Goal: Information Seeking & Learning: Learn about a topic

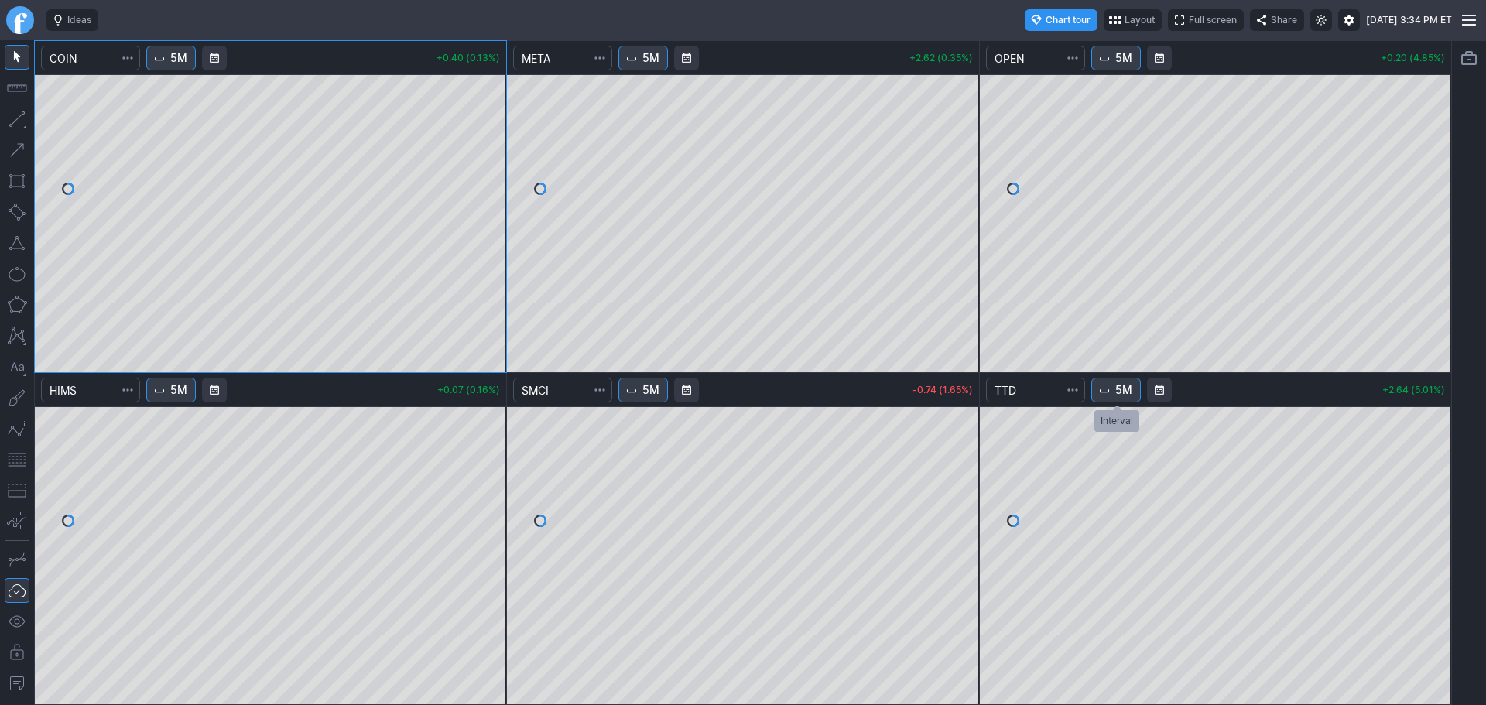
click at [1123, 392] on span "5M" at bounding box center [1124, 389] width 17 height 15
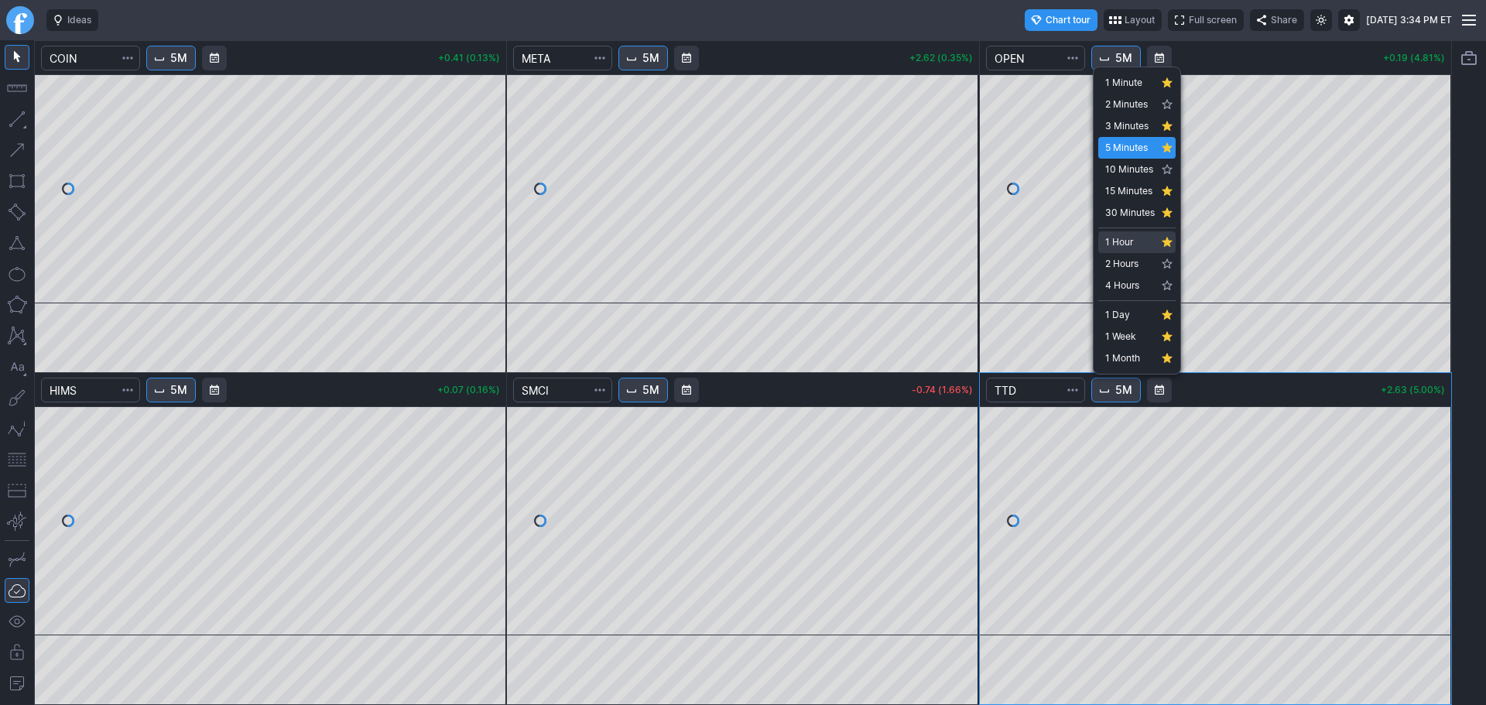
click at [1133, 242] on span "1 Hour" at bounding box center [1130, 242] width 50 height 15
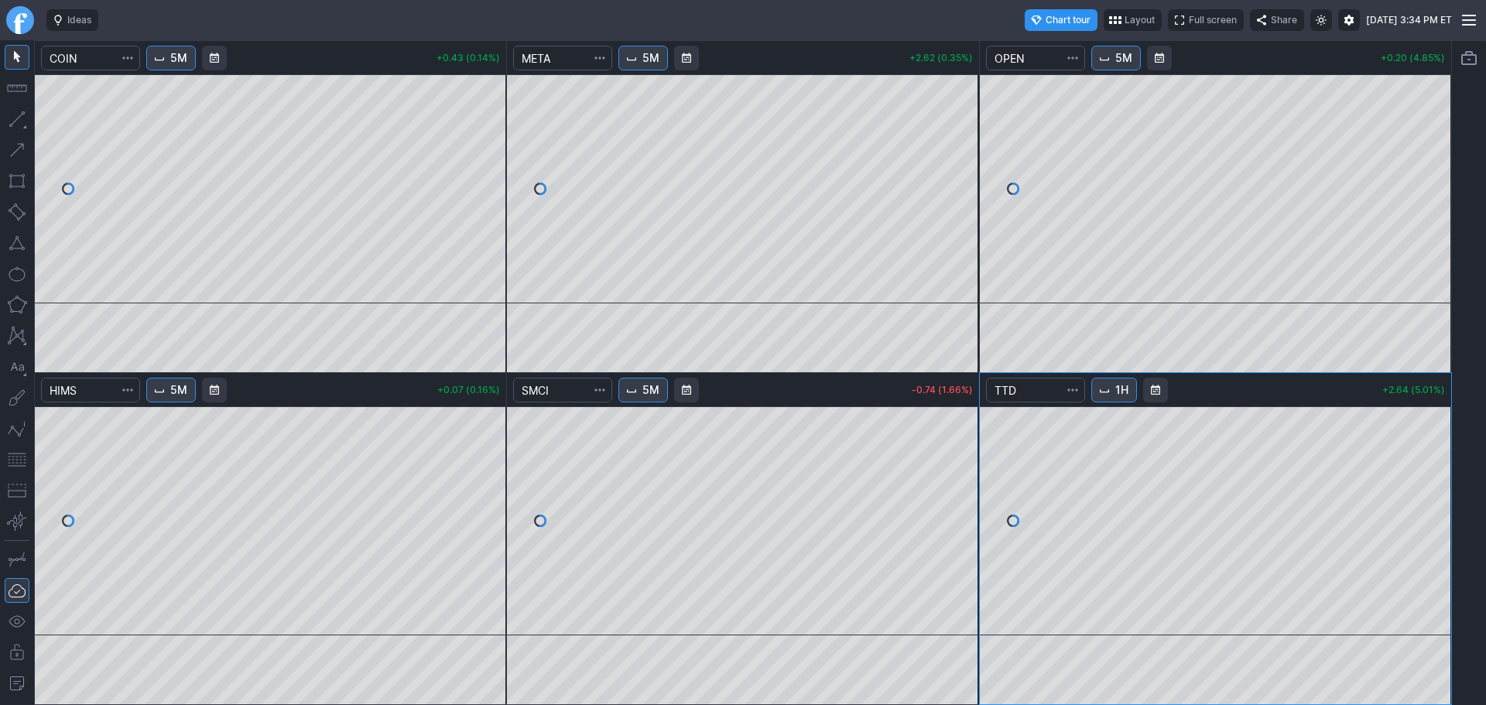
click at [1118, 388] on button "1H" at bounding box center [1115, 390] width 46 height 25
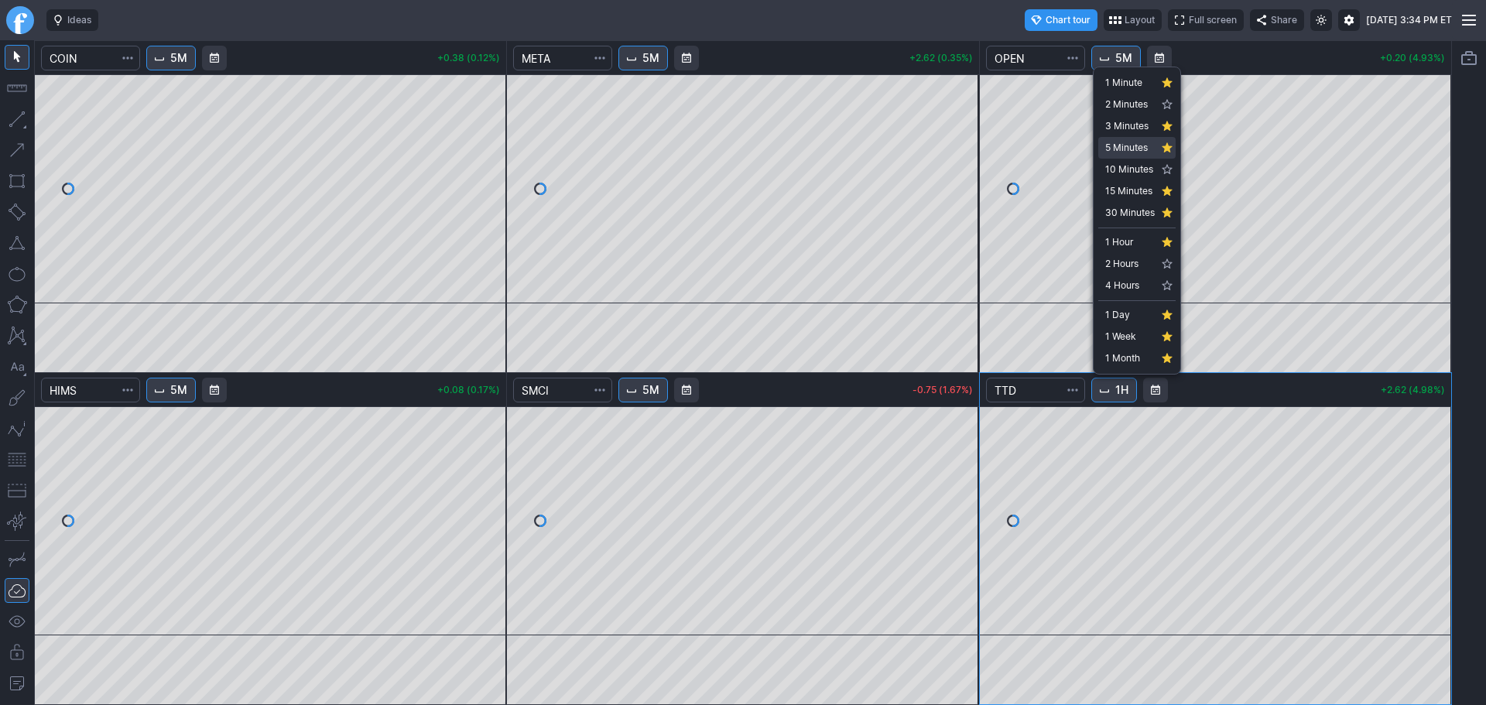
click at [1123, 137] on link "5 Minutes" at bounding box center [1137, 148] width 77 height 22
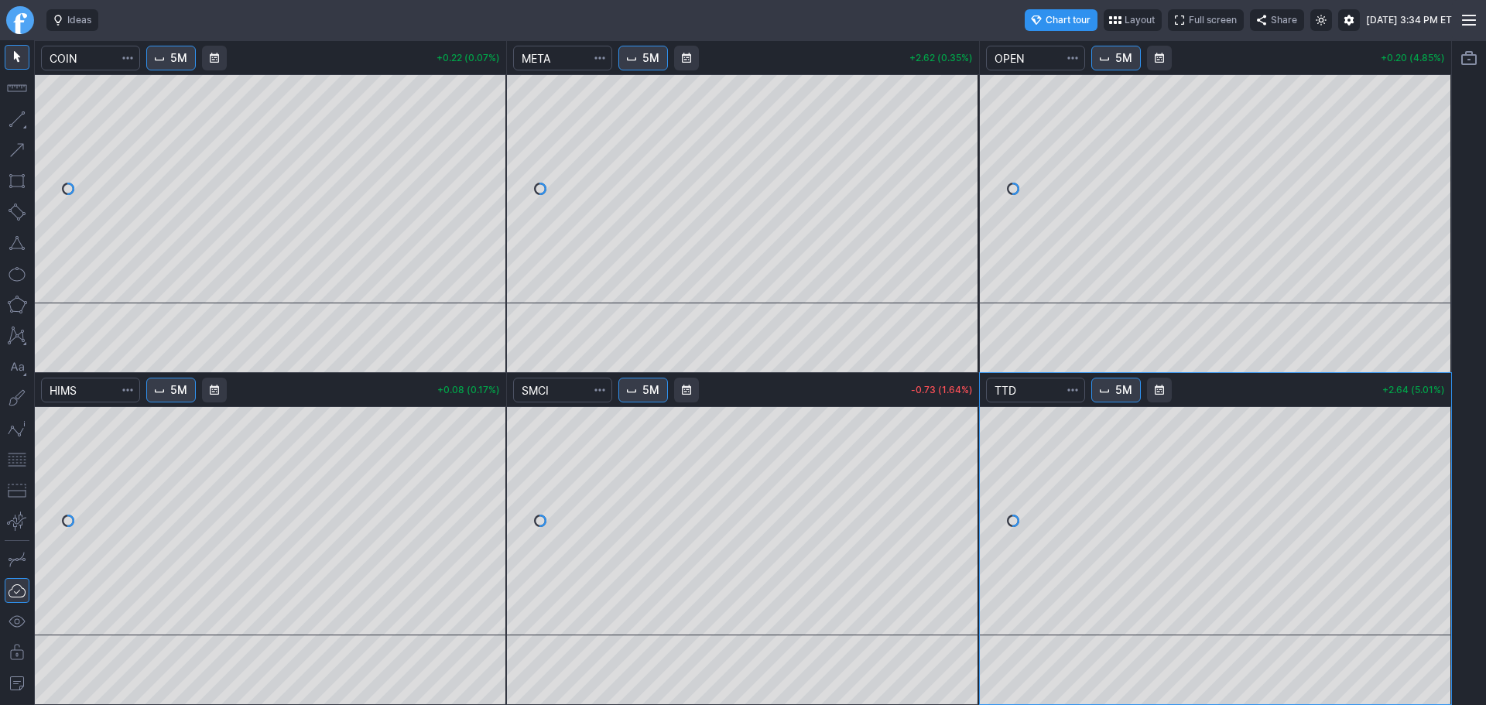
click at [1115, 391] on button "5M" at bounding box center [1117, 390] width 50 height 25
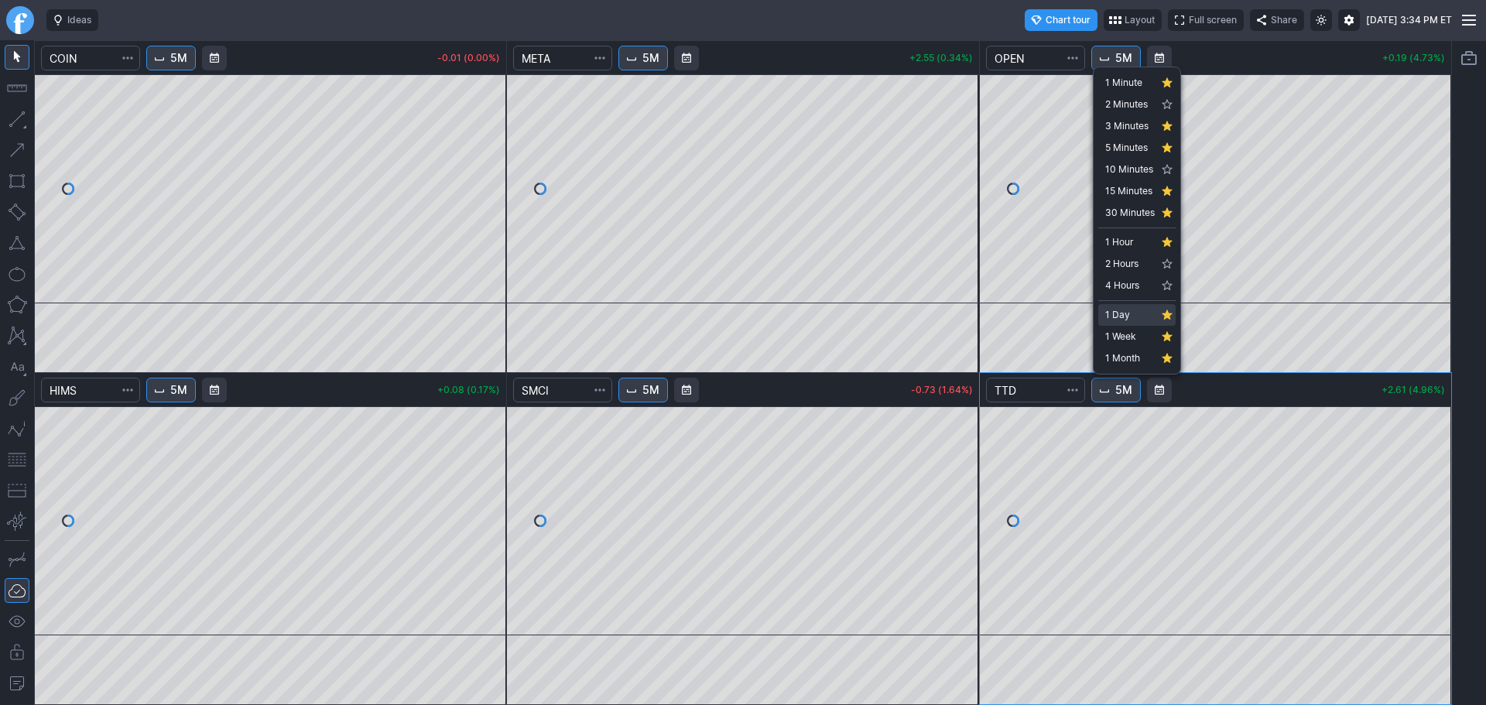
click at [1117, 318] on span "1 Day" at bounding box center [1130, 314] width 50 height 15
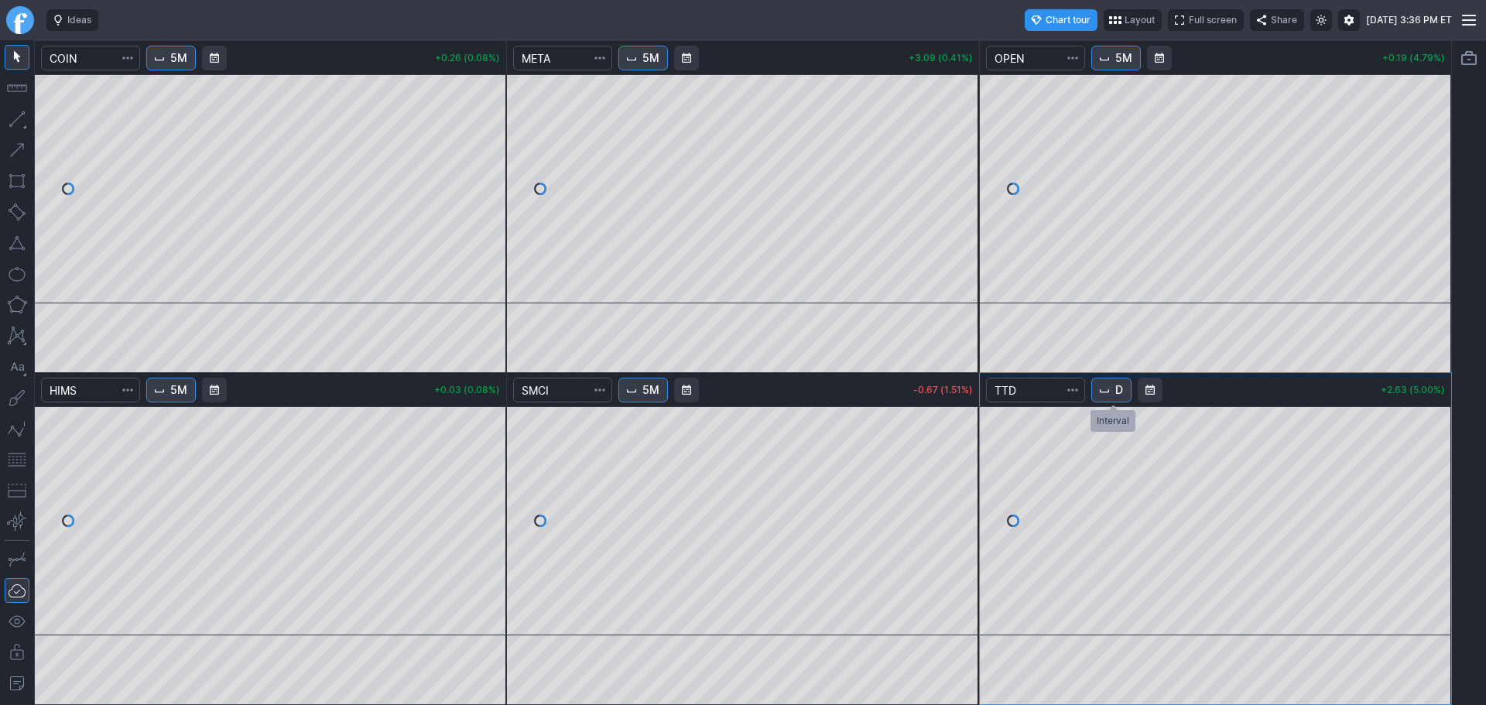
click at [1106, 391] on span "Interval" at bounding box center [1105, 390] width 12 height 12
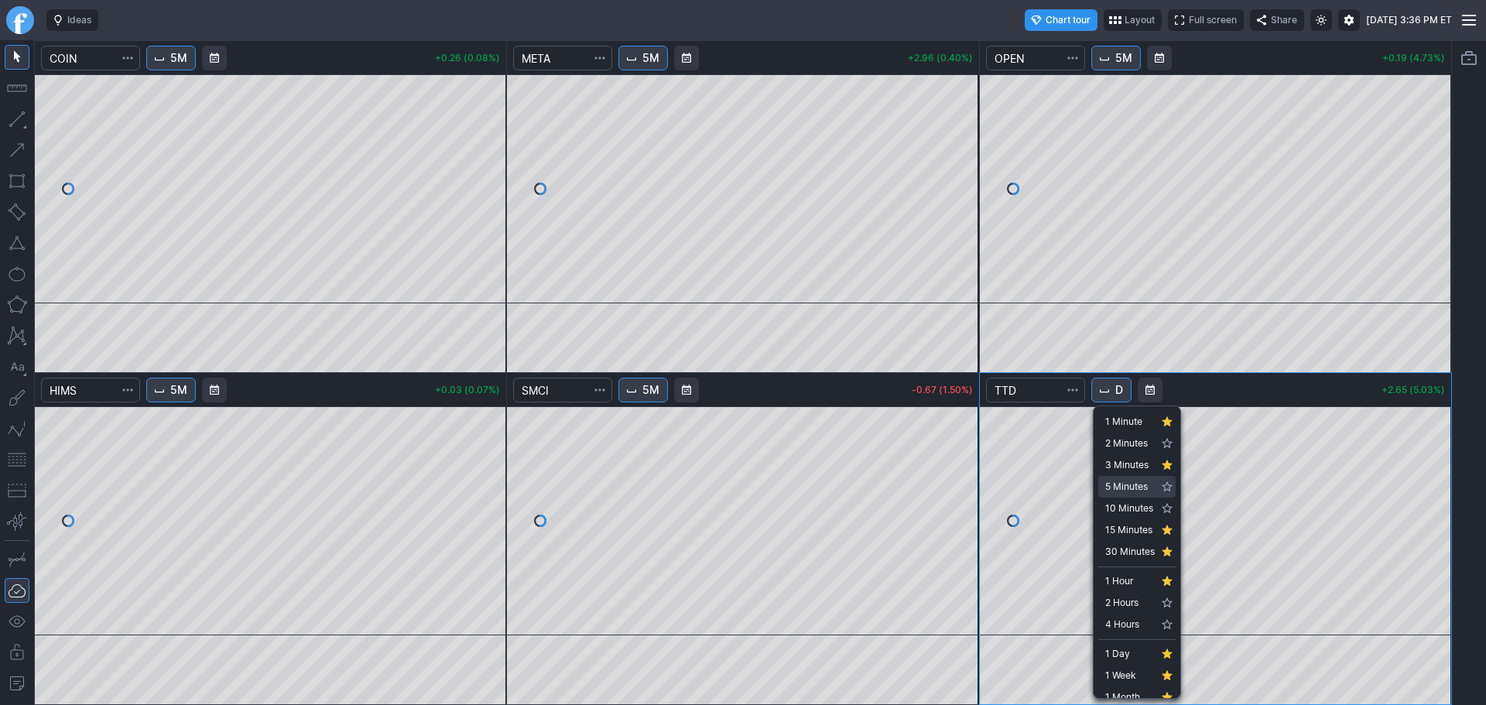
click at [1137, 487] on span "5 Minutes" at bounding box center [1130, 486] width 50 height 15
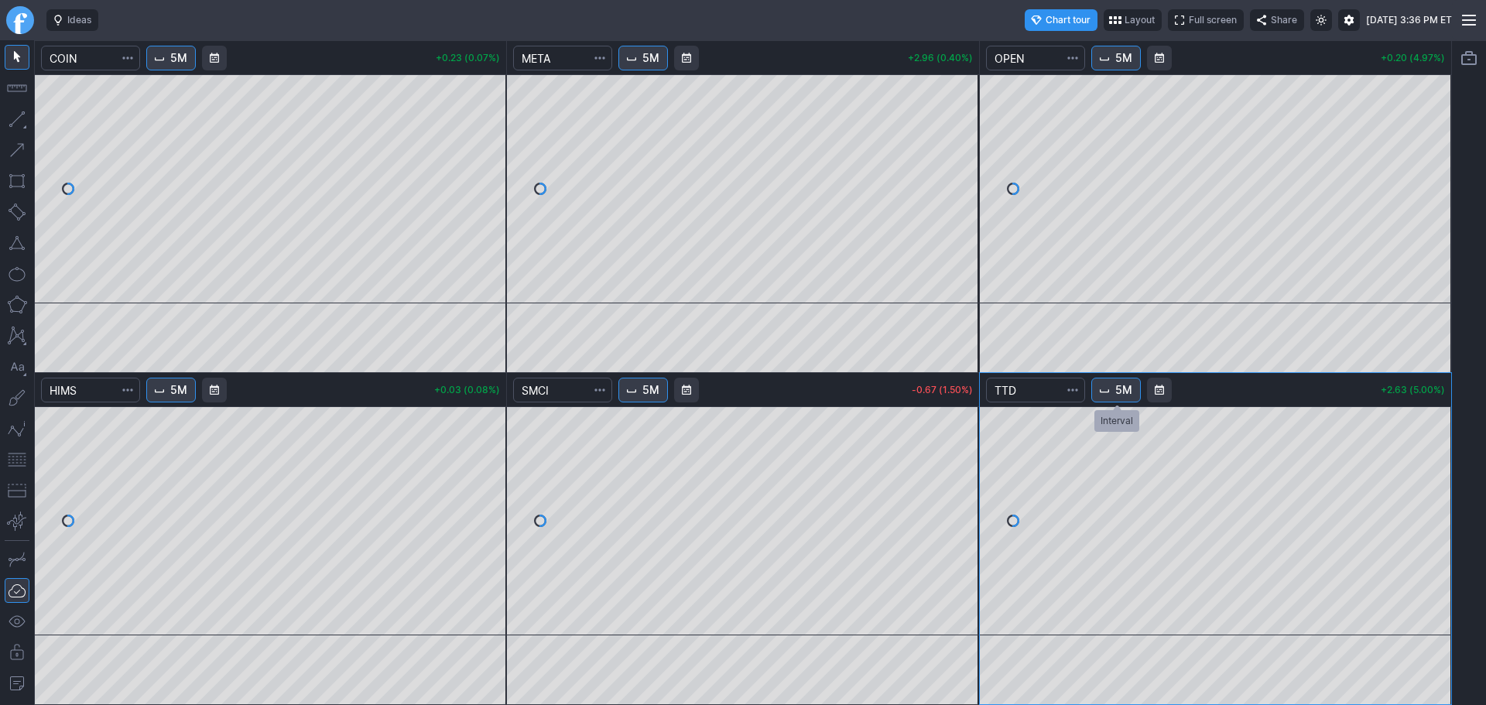
click at [1126, 393] on span "5M" at bounding box center [1124, 389] width 17 height 15
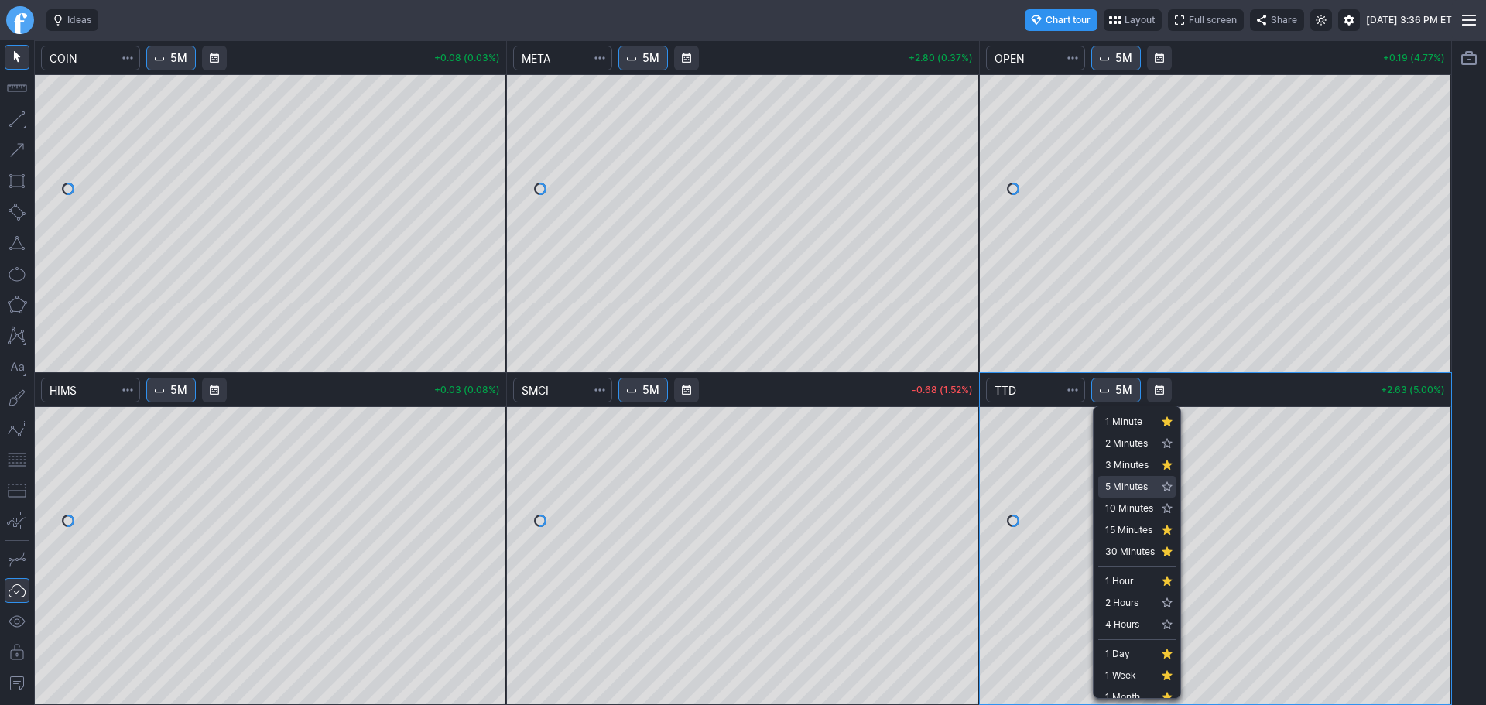
click at [1133, 488] on span "5 Minutes" at bounding box center [1130, 486] width 50 height 15
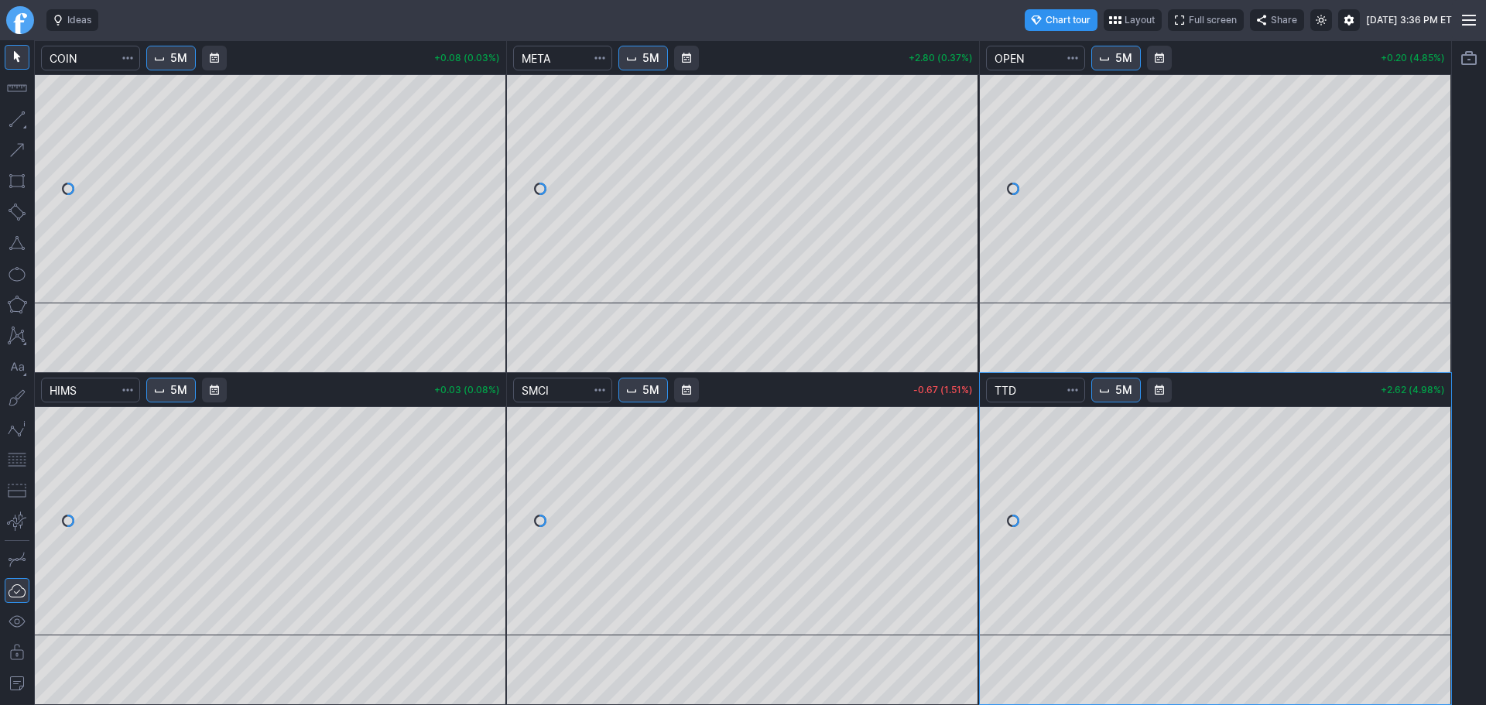
click at [1111, 394] on span "Interval" at bounding box center [1105, 390] width 12 height 12
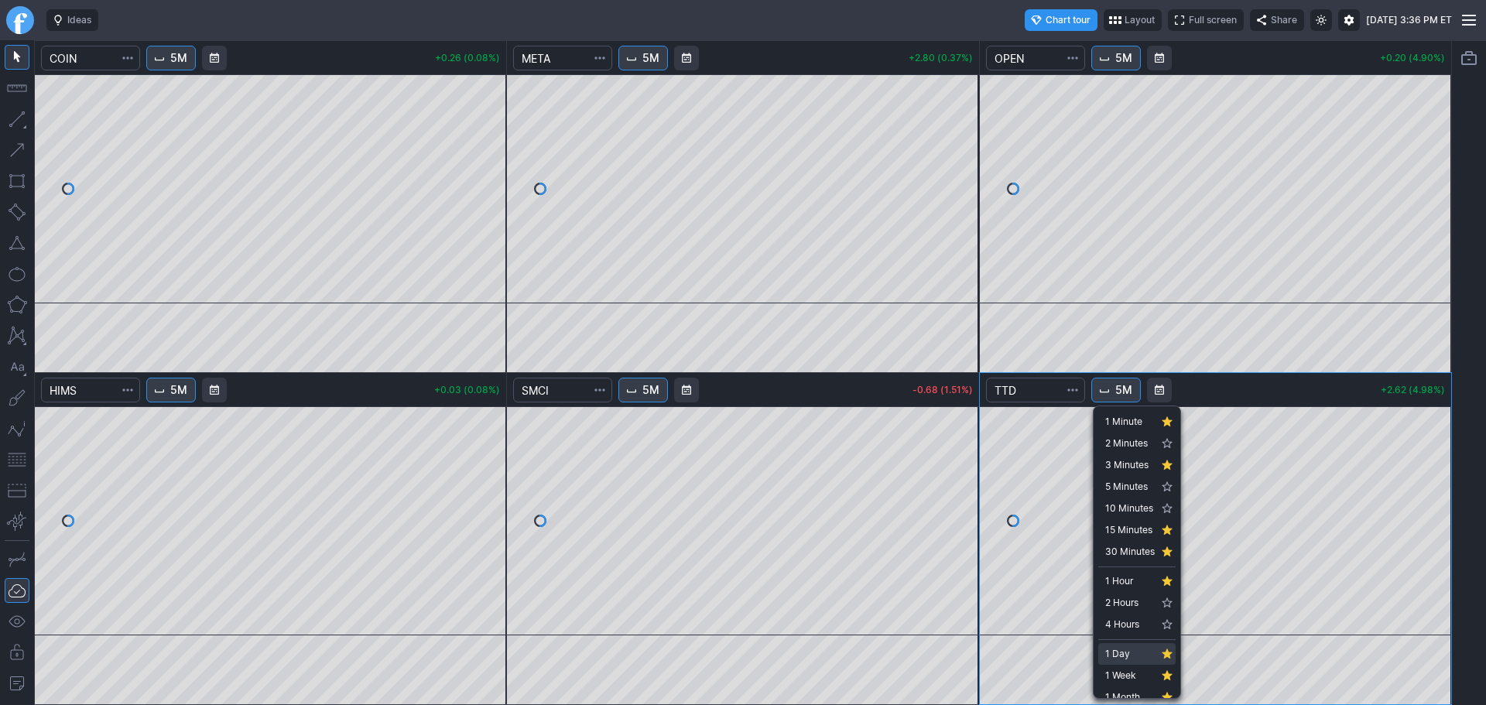
click at [1123, 656] on span "1 Day" at bounding box center [1130, 653] width 50 height 15
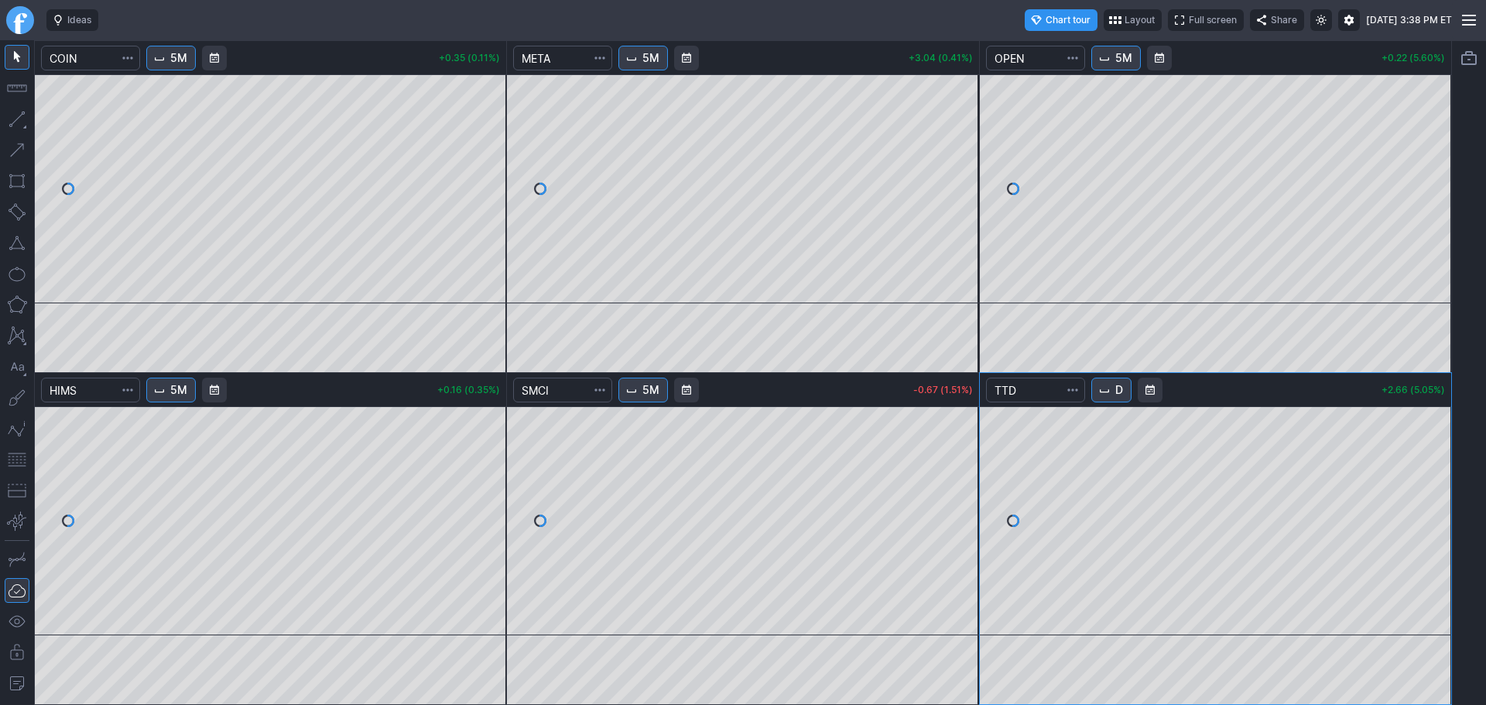
click at [1126, 397] on button "D" at bounding box center [1112, 390] width 40 height 25
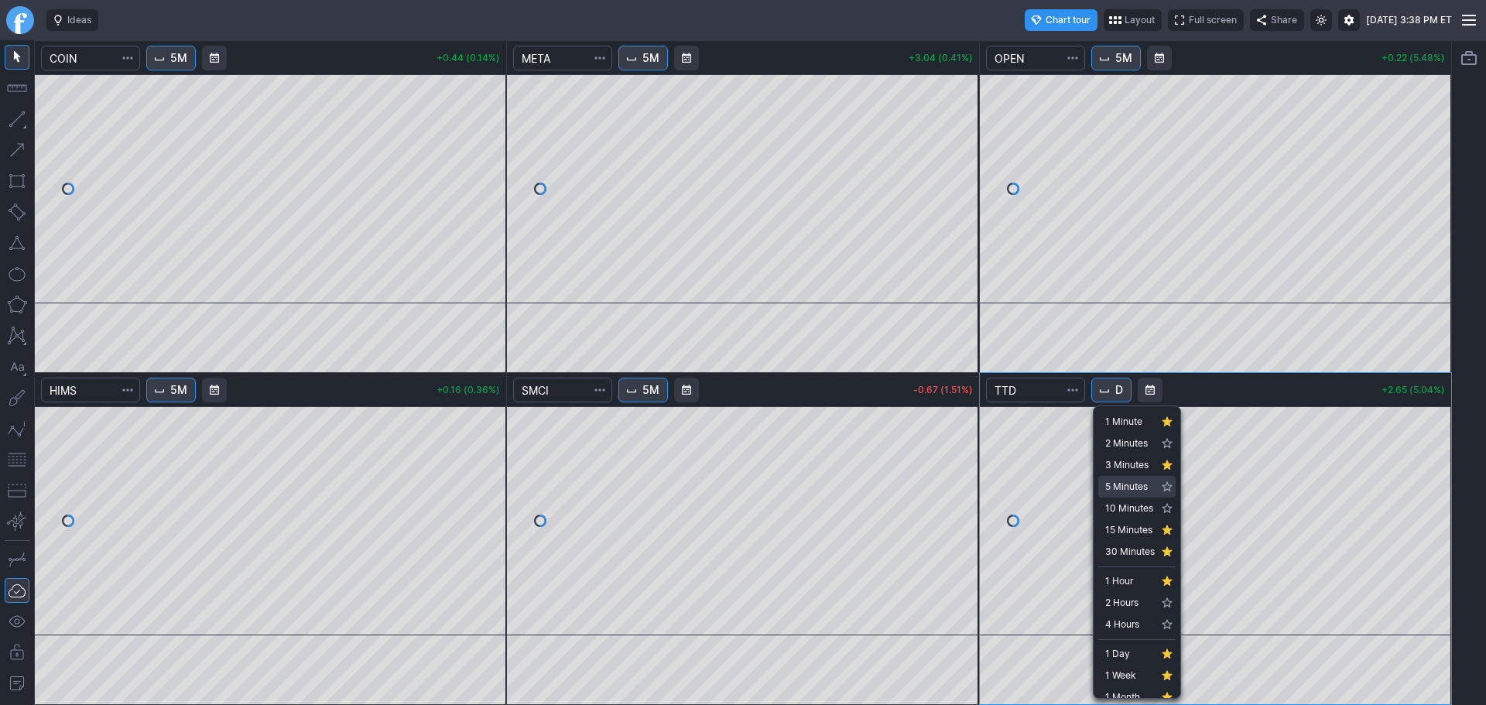
click at [1131, 478] on link "5 Minutes" at bounding box center [1137, 487] width 77 height 22
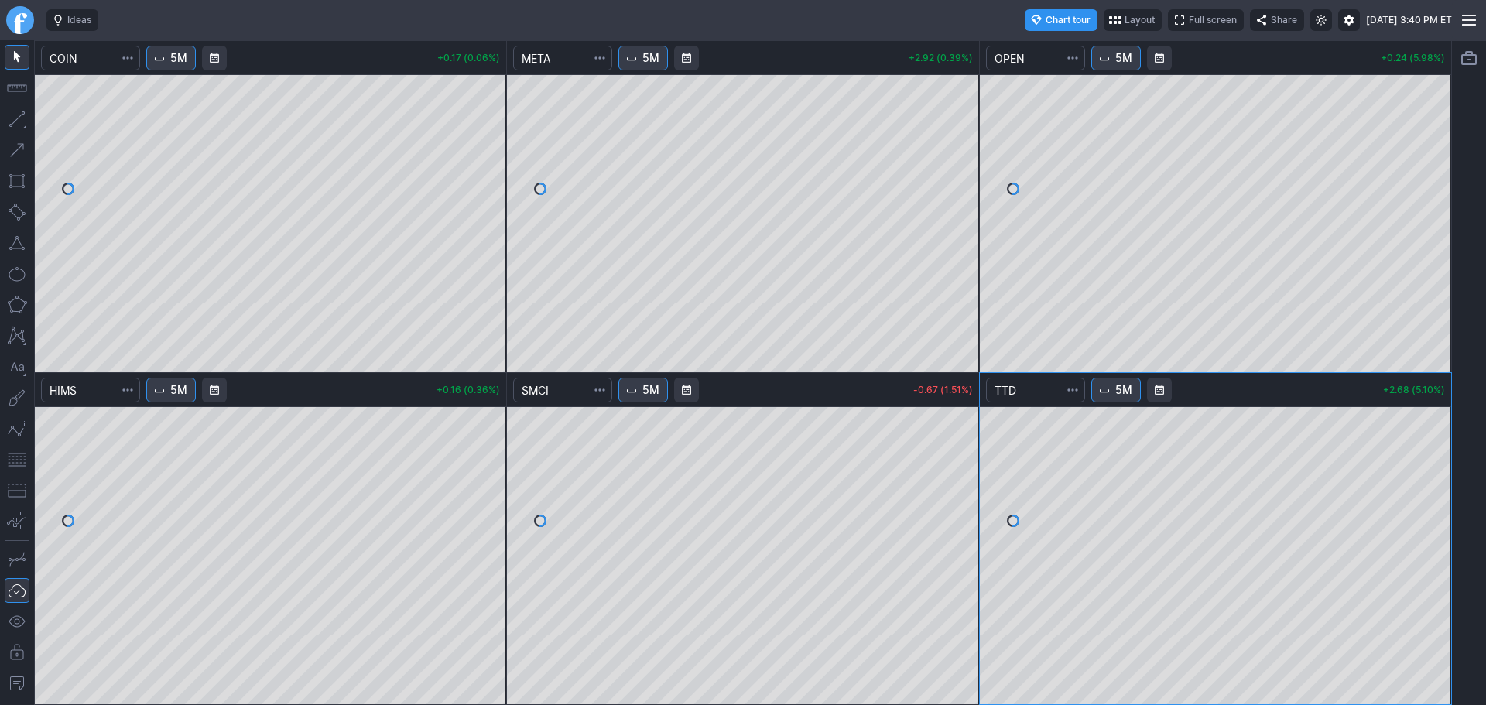
click at [24, 19] on link "Finviz.com" at bounding box center [20, 20] width 28 height 28
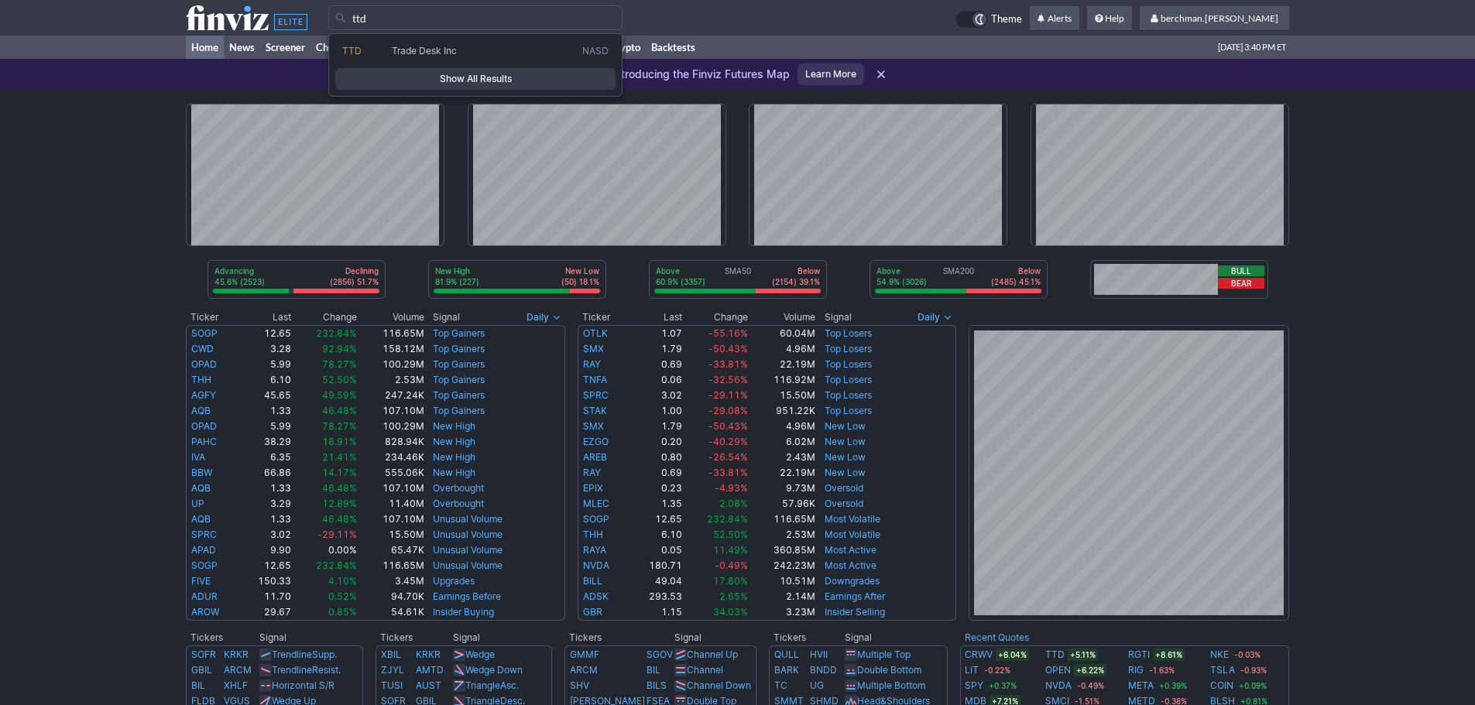
type input "ttd"
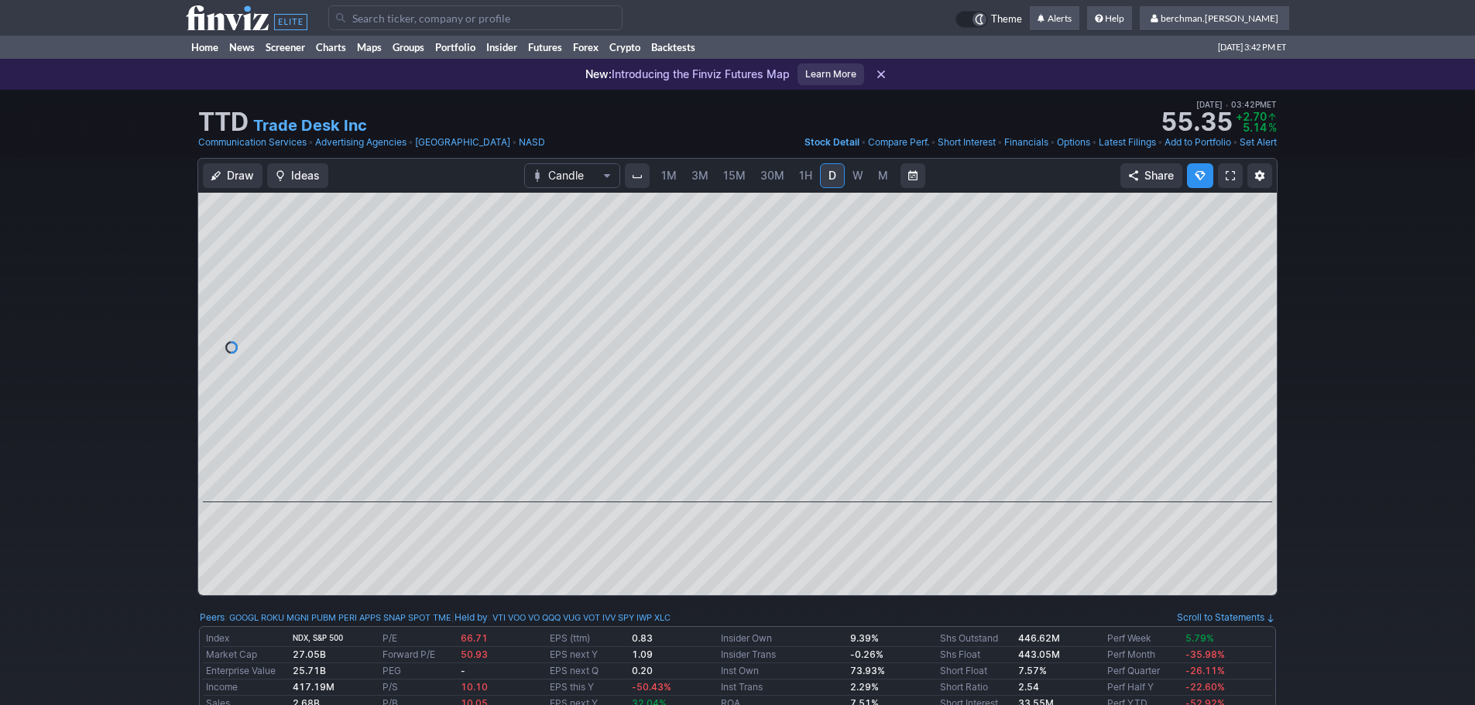
click at [698, 175] on span "3M" at bounding box center [699, 175] width 17 height 13
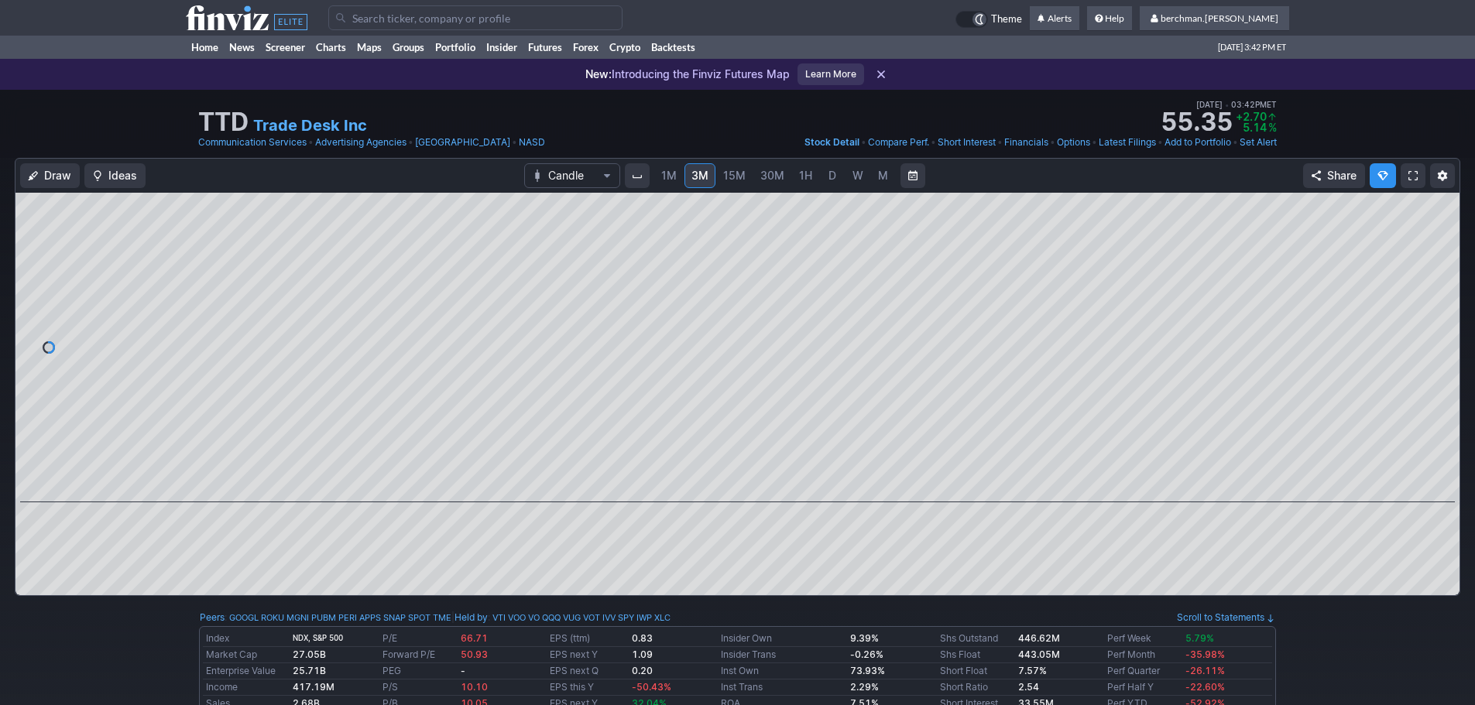
click at [828, 176] on span "D" at bounding box center [832, 175] width 8 height 13
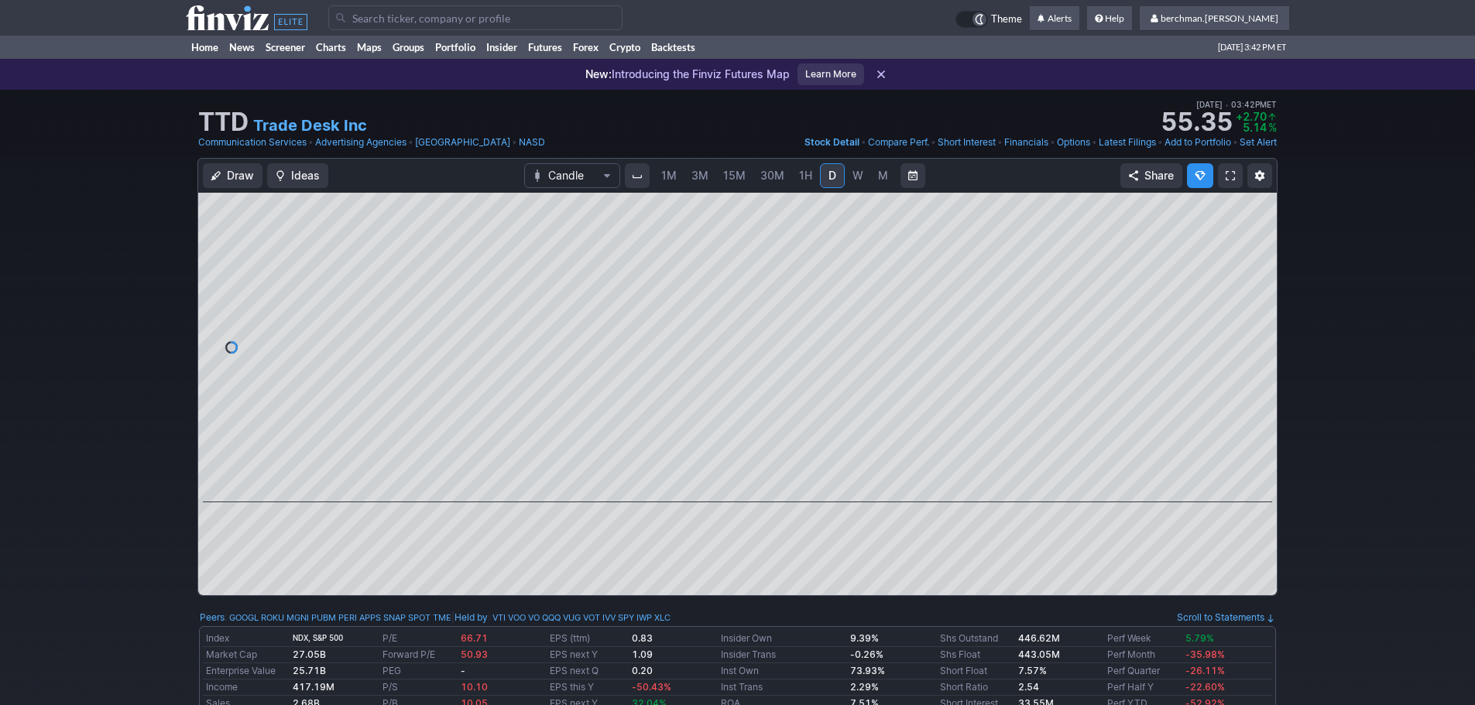
click at [644, 173] on button "Interval" at bounding box center [637, 175] width 25 height 25
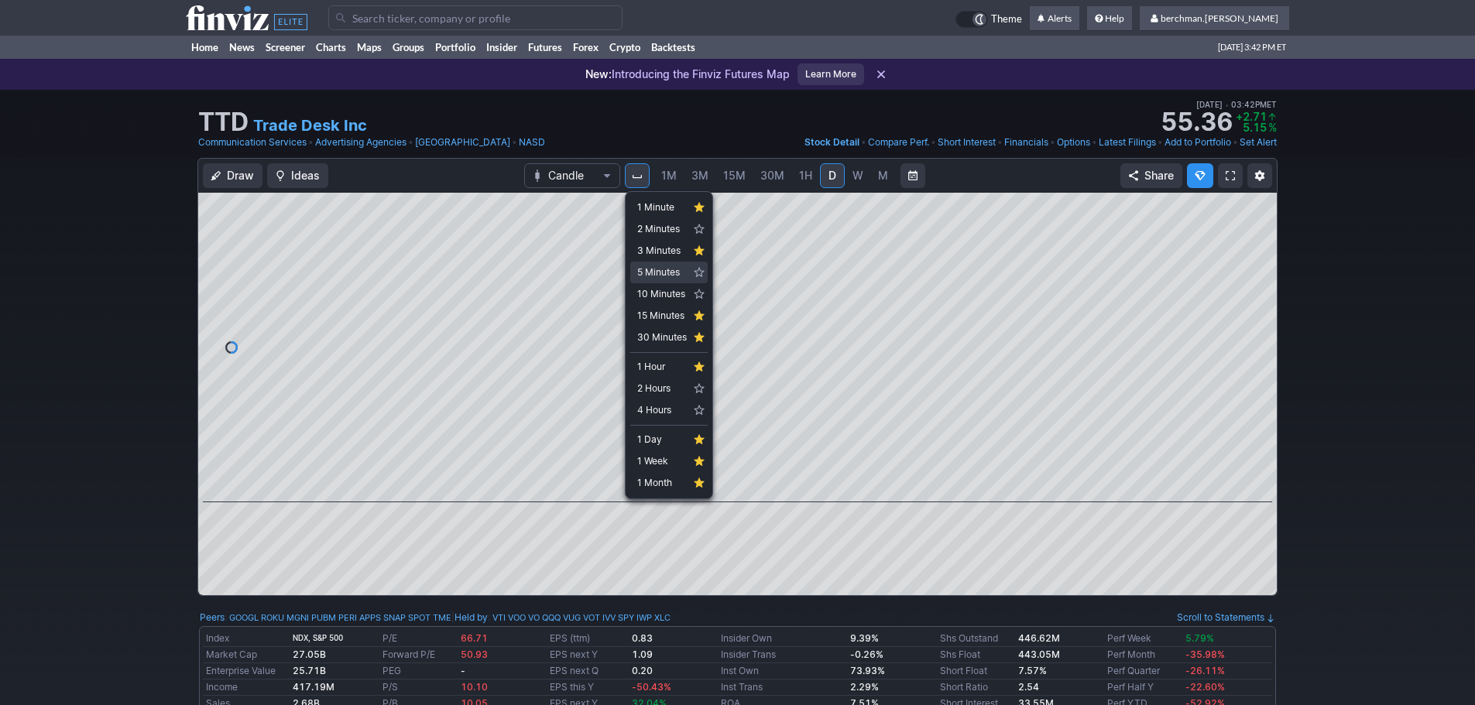
click at [656, 266] on span "5 Minutes" at bounding box center [662, 272] width 50 height 15
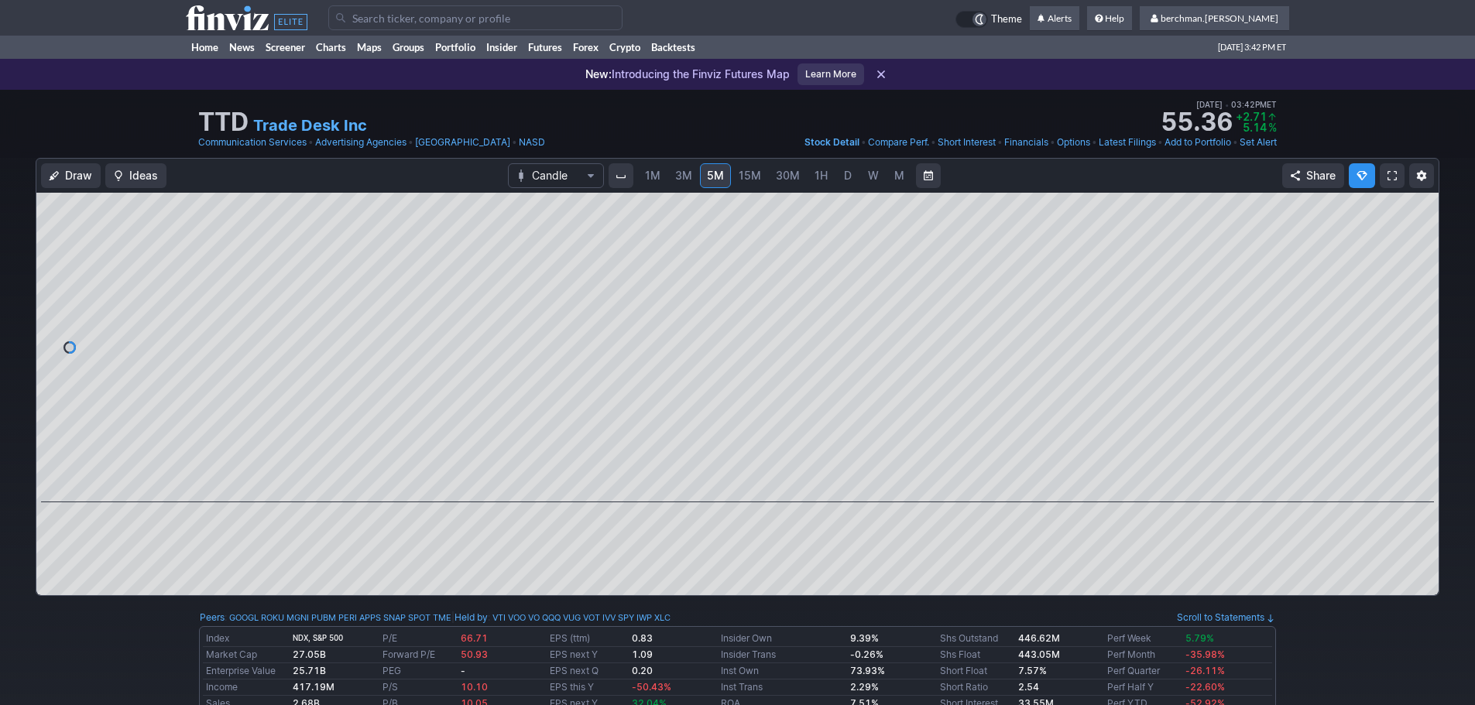
click at [623, 184] on button "Interval" at bounding box center [620, 175] width 25 height 25
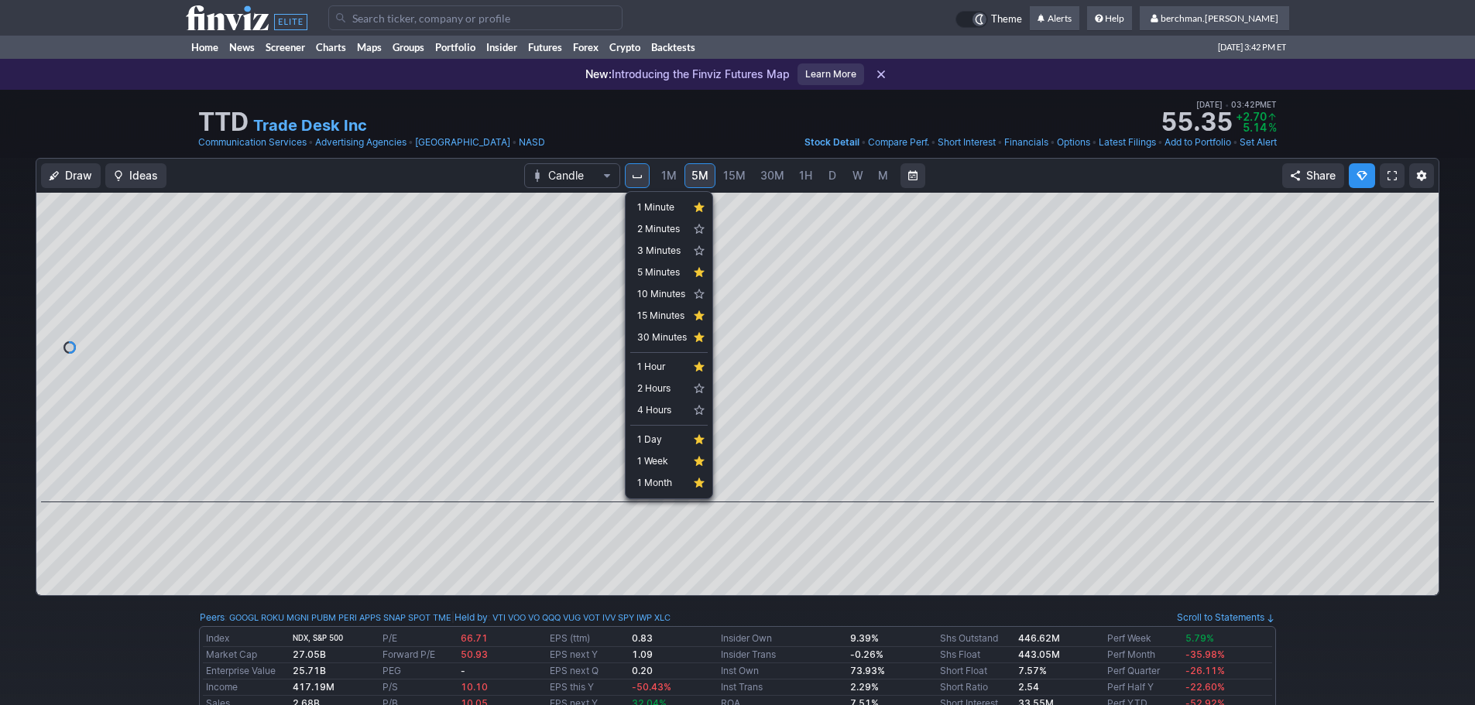
click at [1041, 175] on div at bounding box center [737, 352] width 1475 height 705
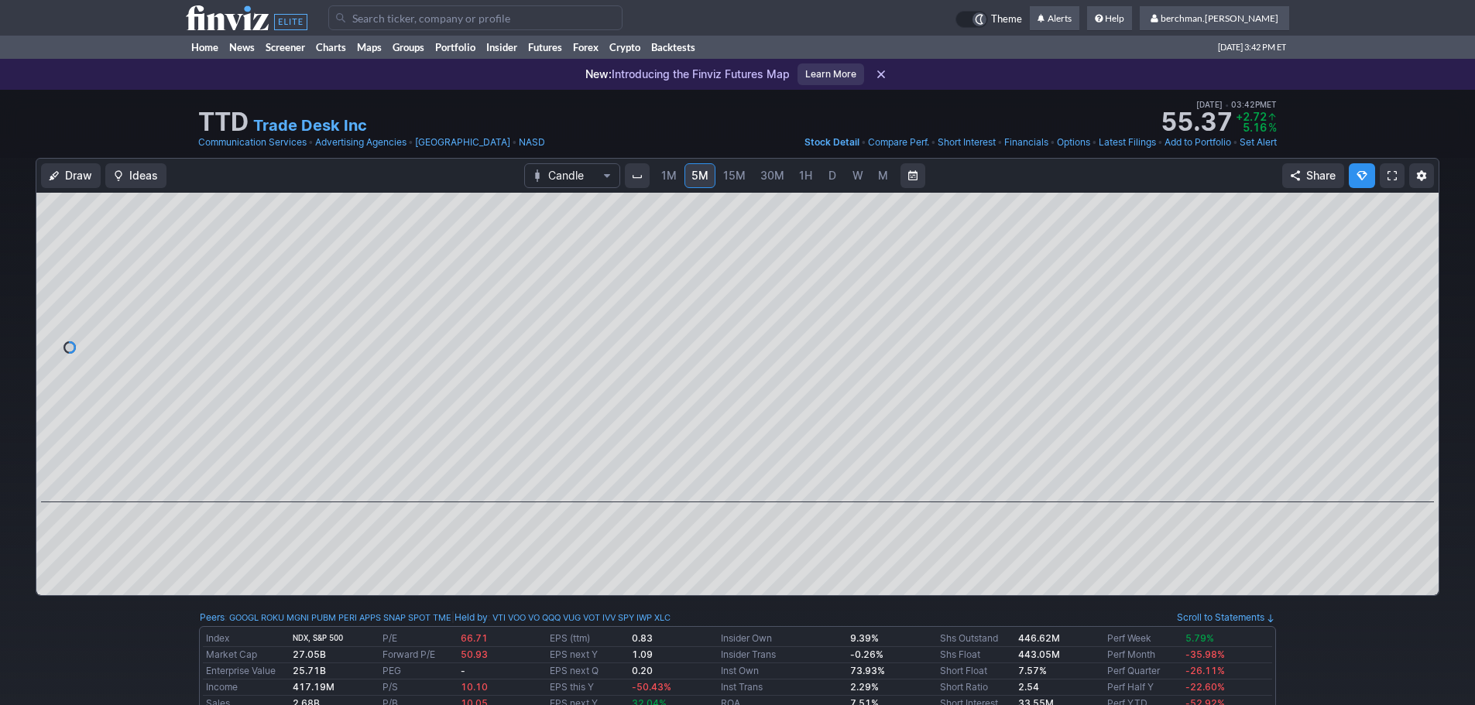
click at [831, 170] on span "D" at bounding box center [832, 175] width 8 height 13
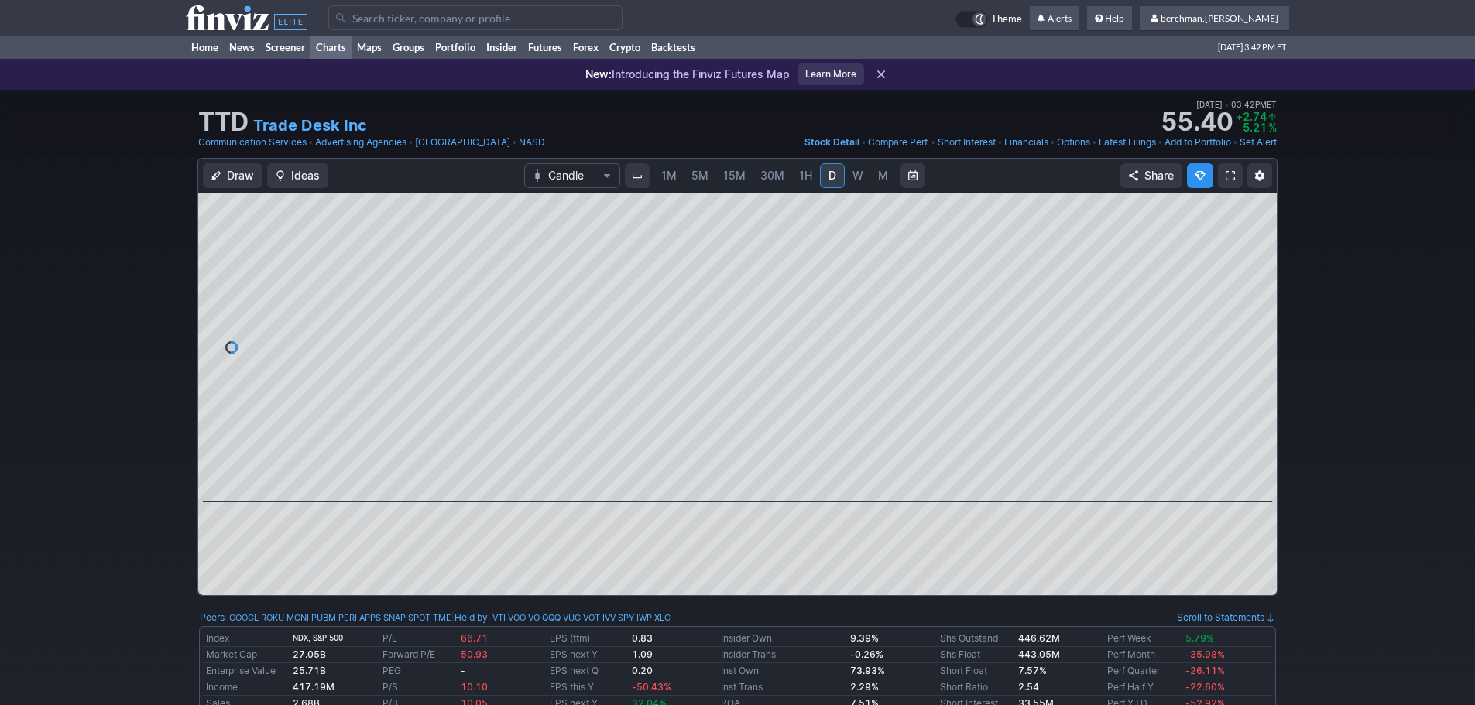
click at [332, 46] on link "Charts" at bounding box center [330, 47] width 41 height 23
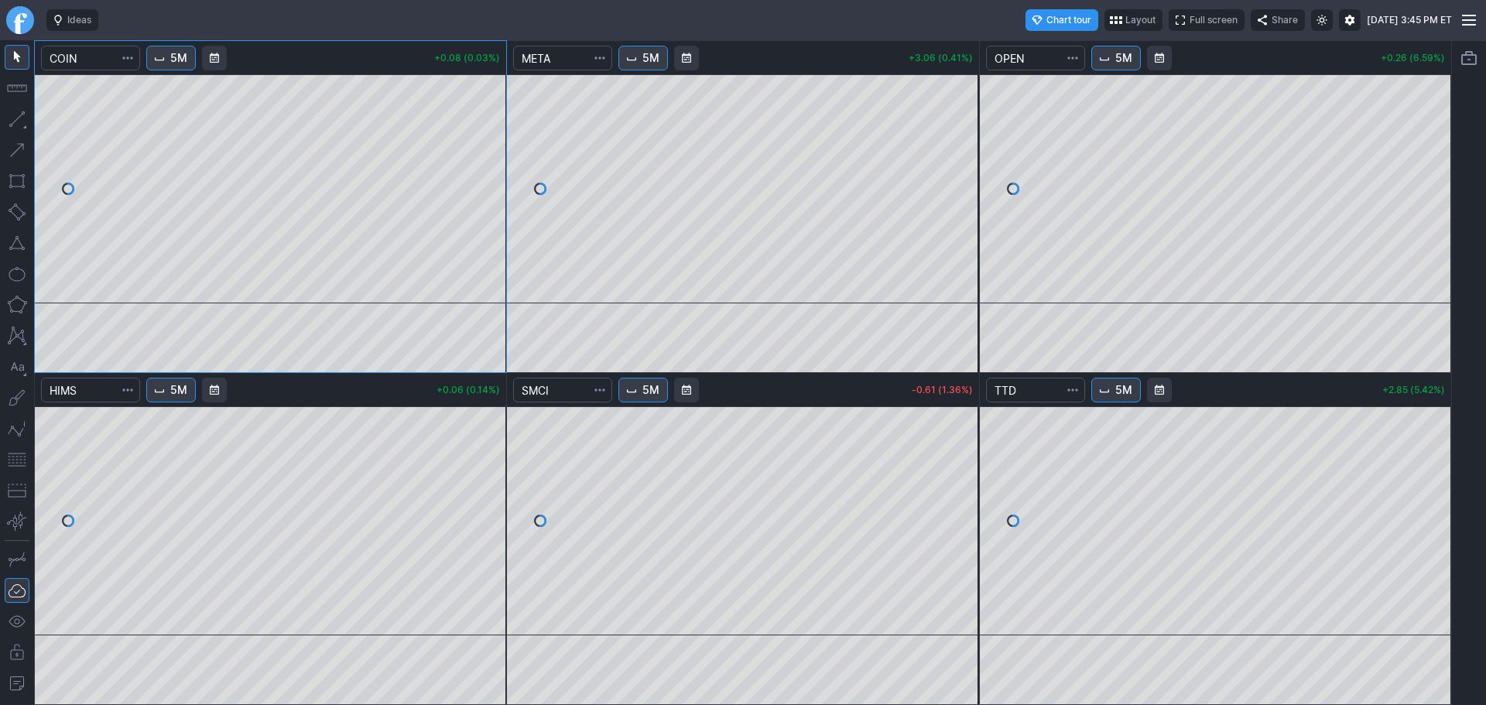
drag, startPoint x: 14, startPoint y: 22, endPoint x: 36, endPoint y: 33, distance: 24.6
click at [15, 22] on link "Finviz.com" at bounding box center [20, 20] width 28 height 28
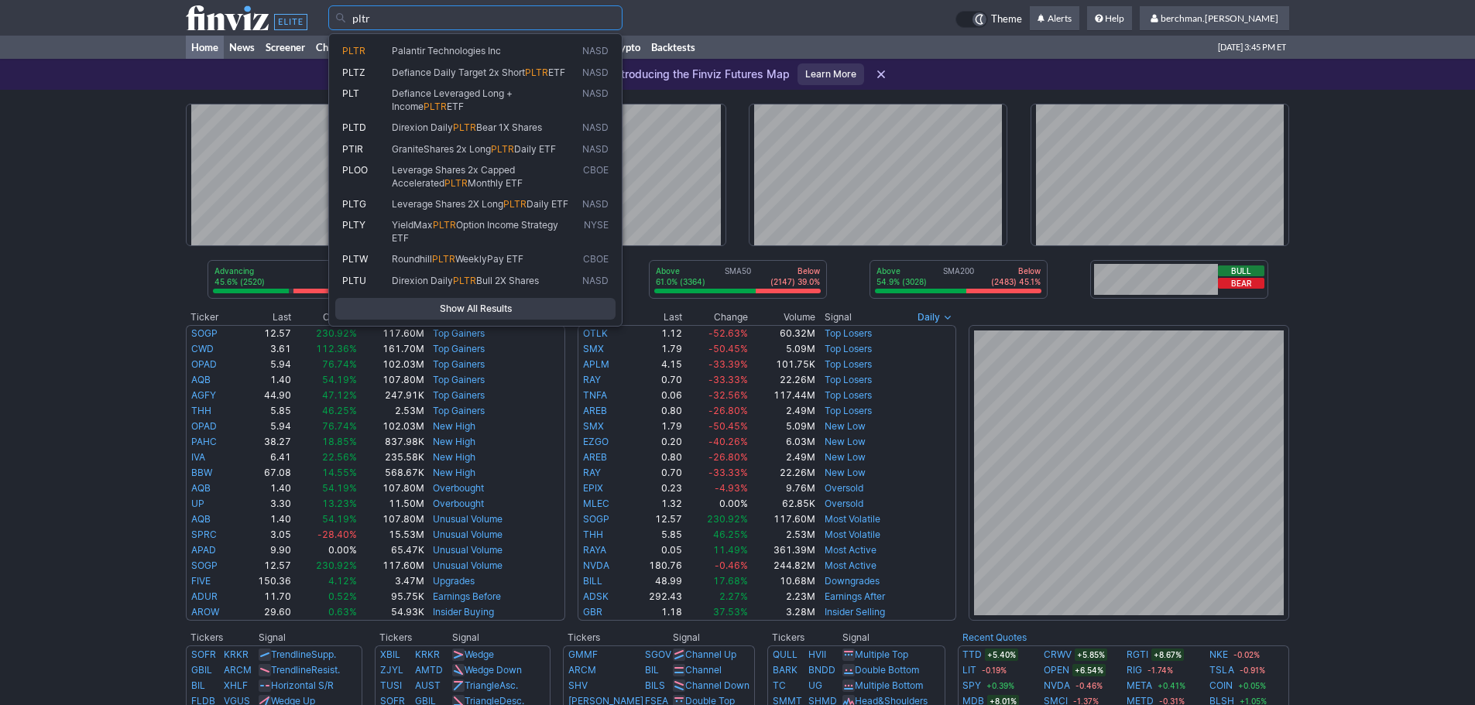
click at [434, 53] on span "Palantir Technologies Inc" at bounding box center [446, 51] width 109 height 12
type input "PLTR"
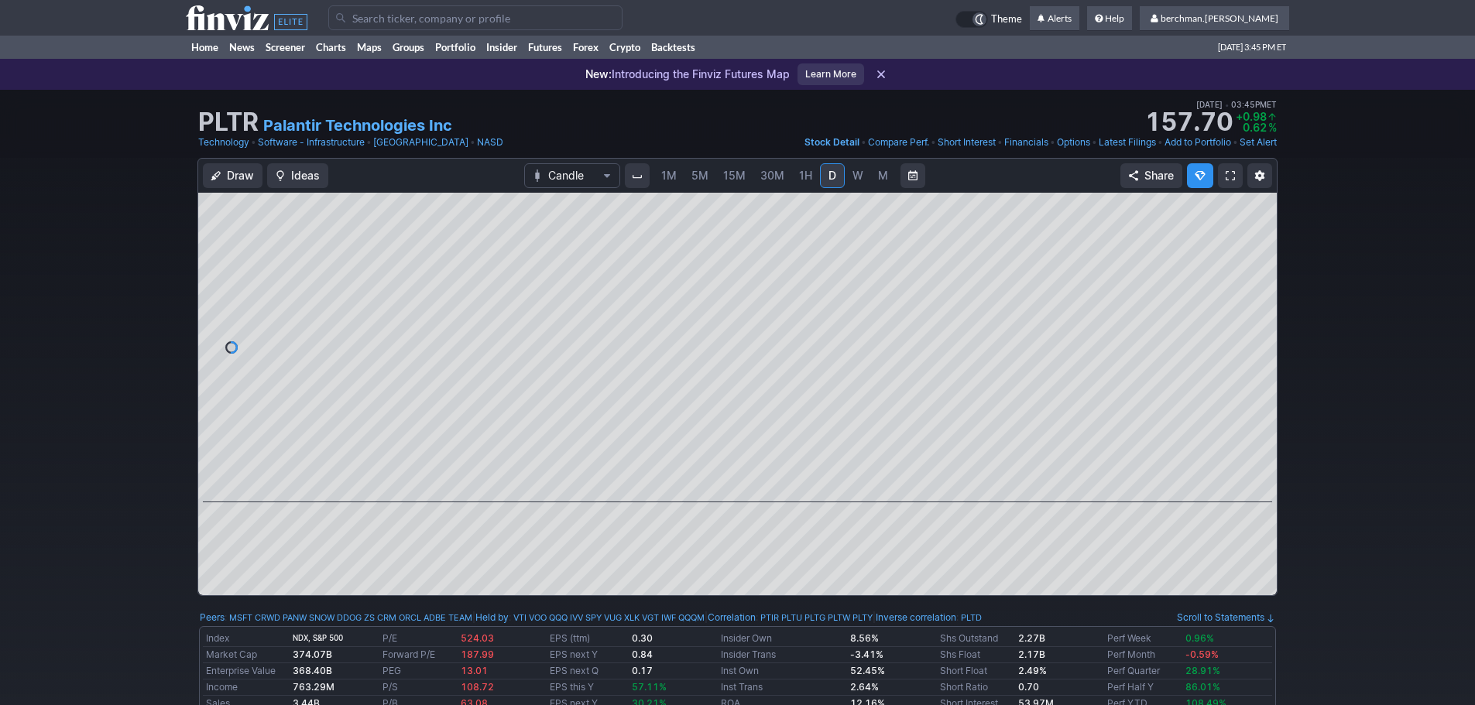
click at [698, 176] on span "5M" at bounding box center [699, 175] width 17 height 13
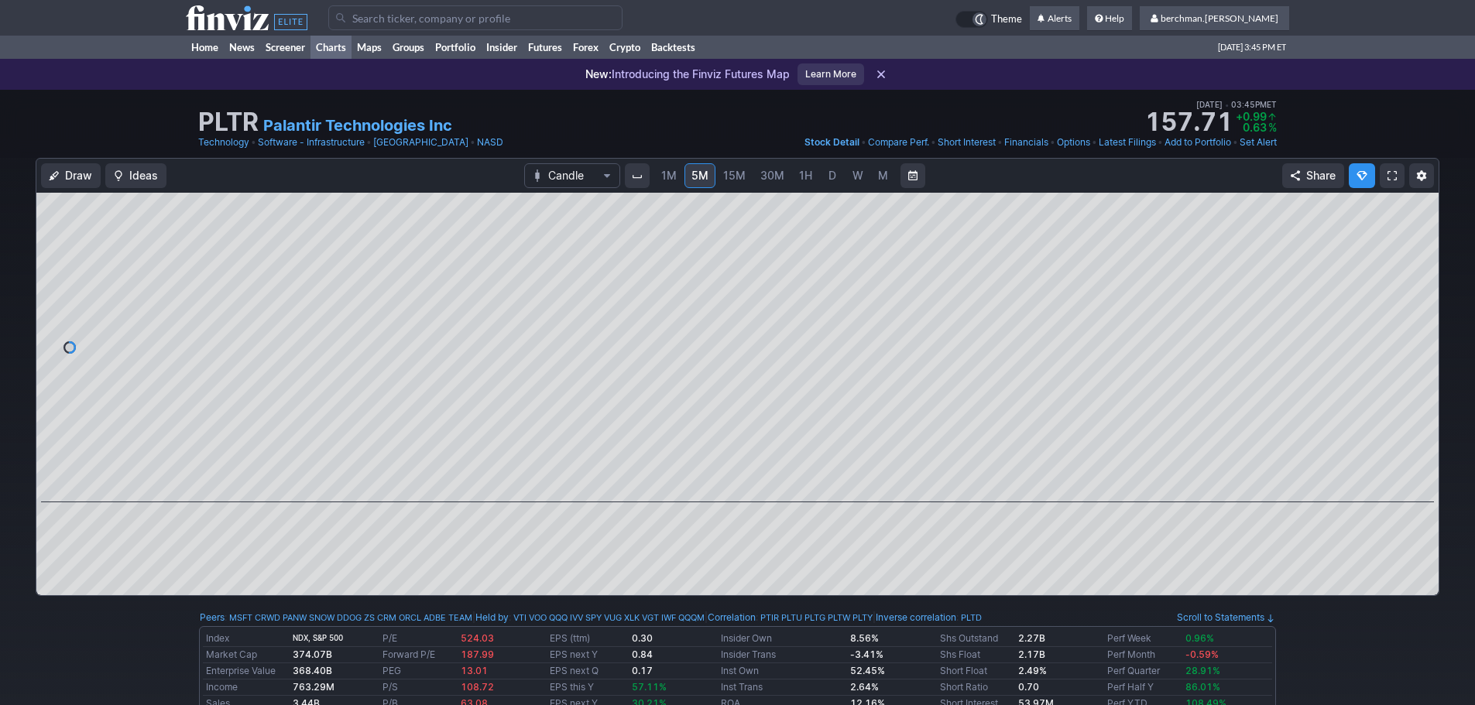
click at [329, 46] on link "Charts" at bounding box center [330, 47] width 41 height 23
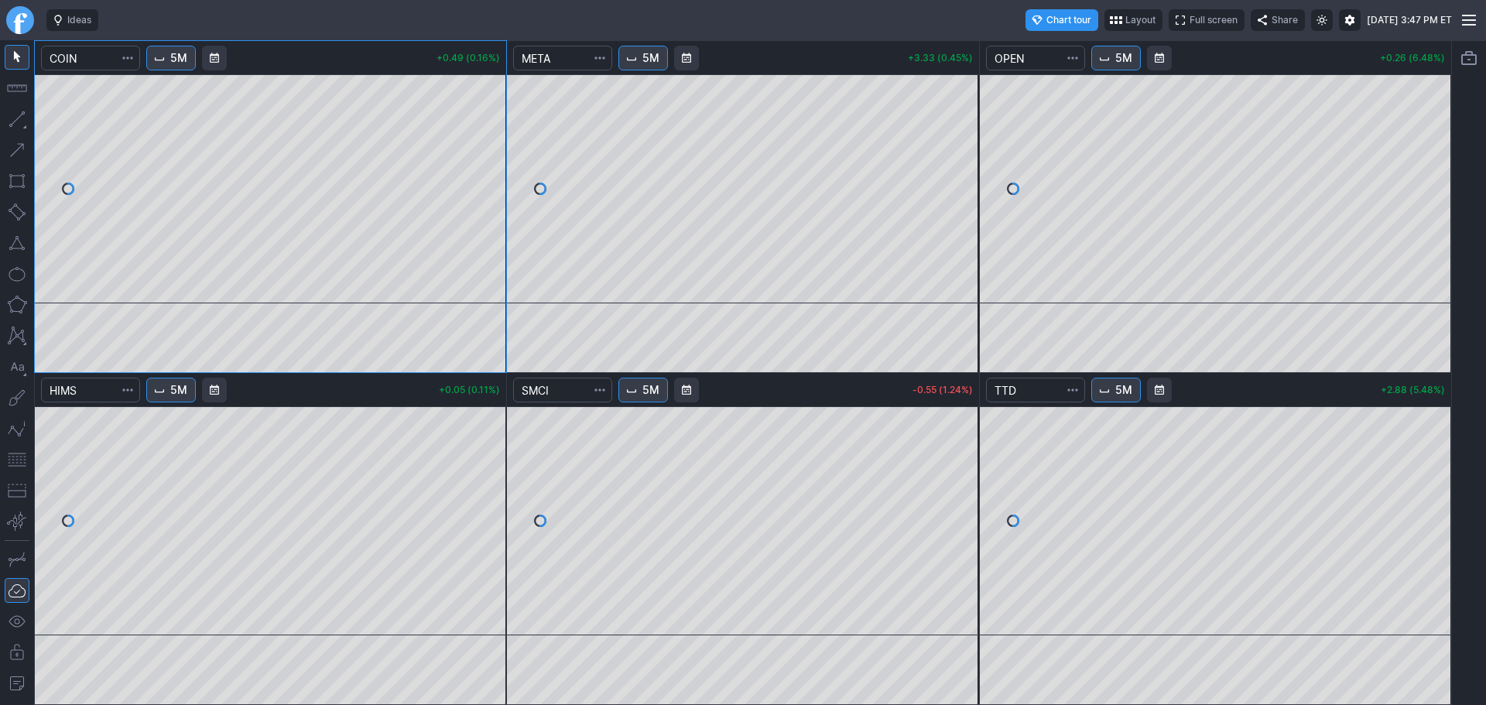
click at [9, 18] on link "Finviz.com" at bounding box center [20, 20] width 28 height 28
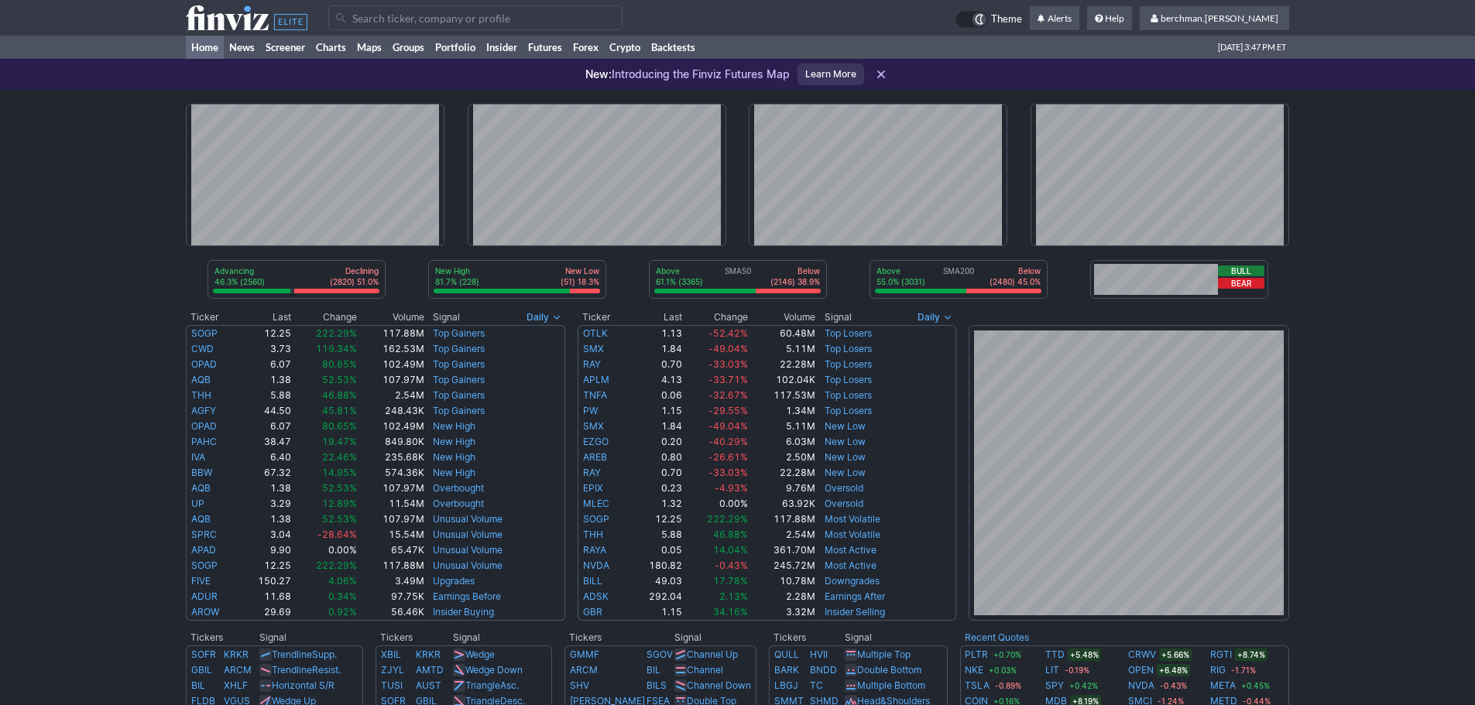
click at [437, 12] on input "Search" at bounding box center [475, 17] width 294 height 25
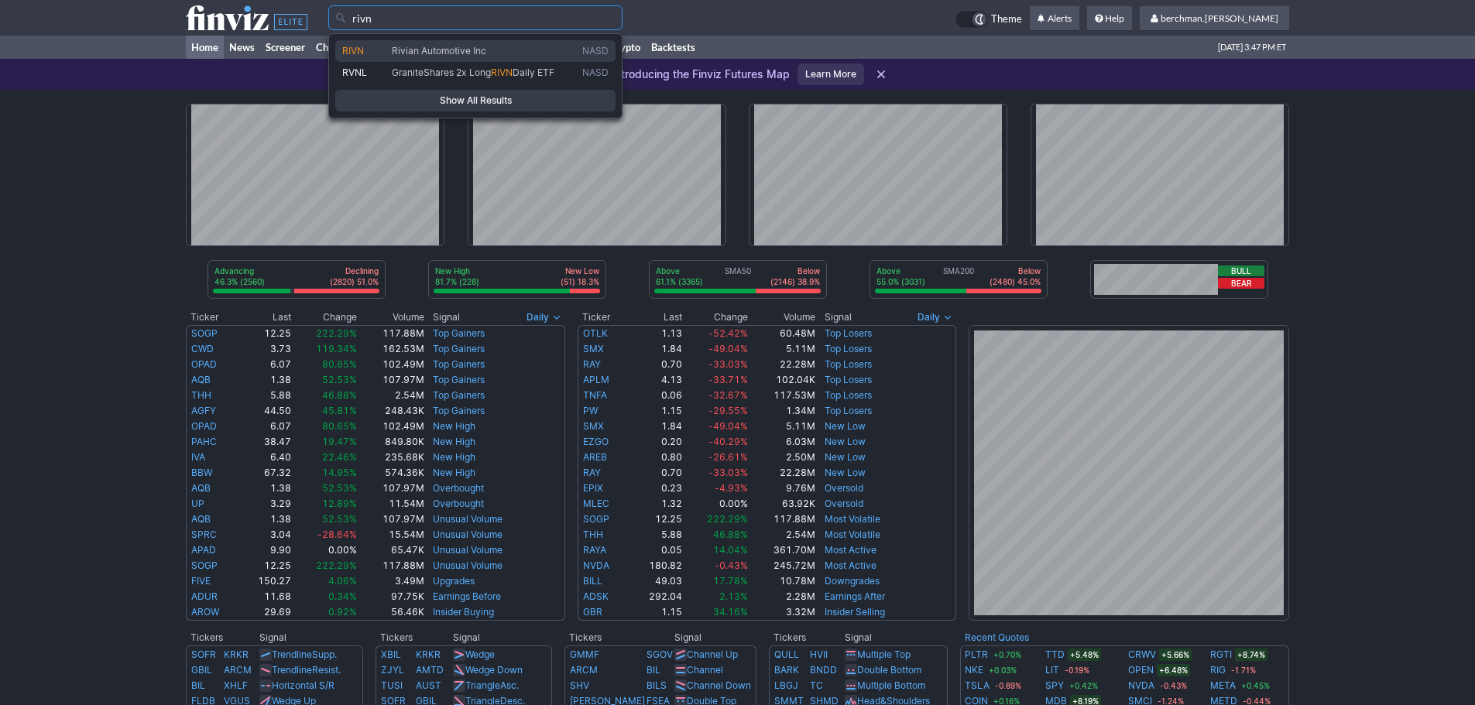
click at [454, 46] on span "Rivian Automotive Inc" at bounding box center [439, 51] width 94 height 12
type input "RIVN"
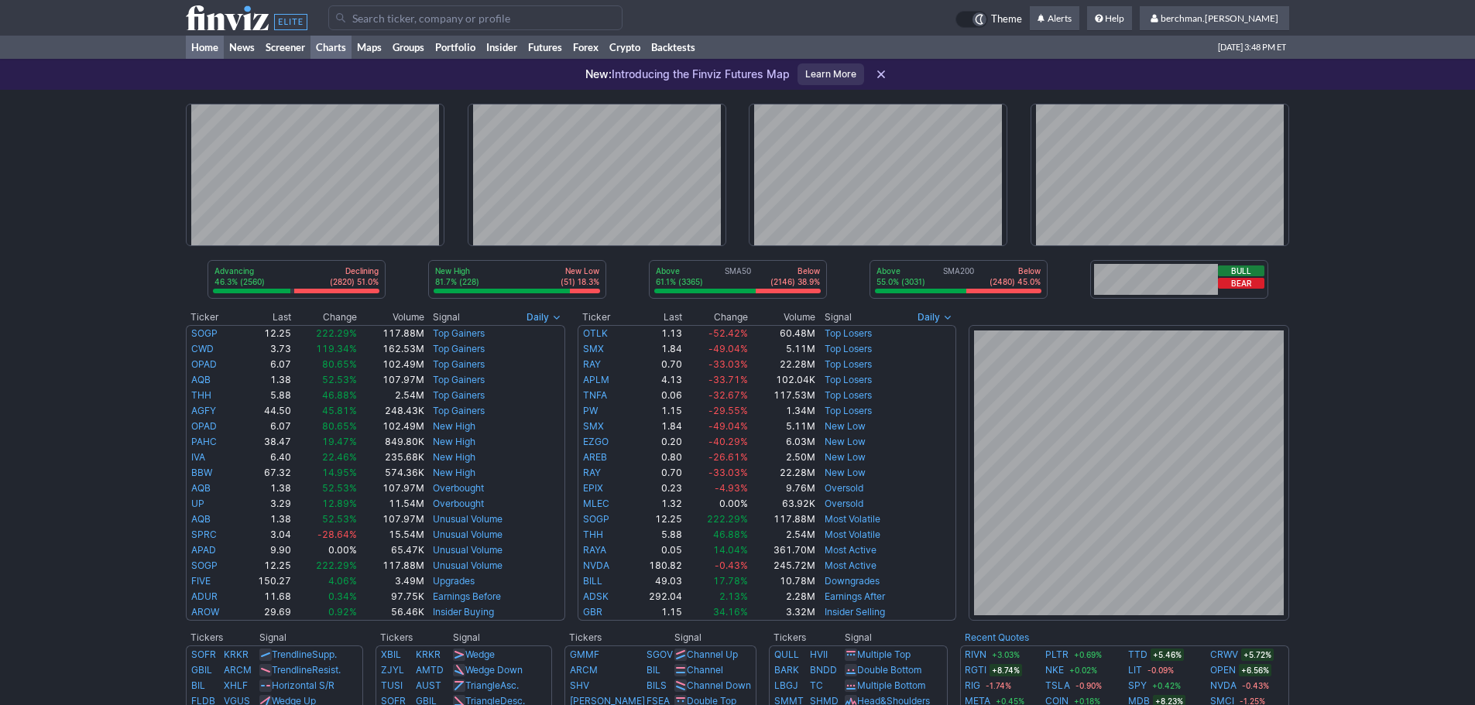
click at [327, 51] on link "Charts" at bounding box center [330, 47] width 41 height 23
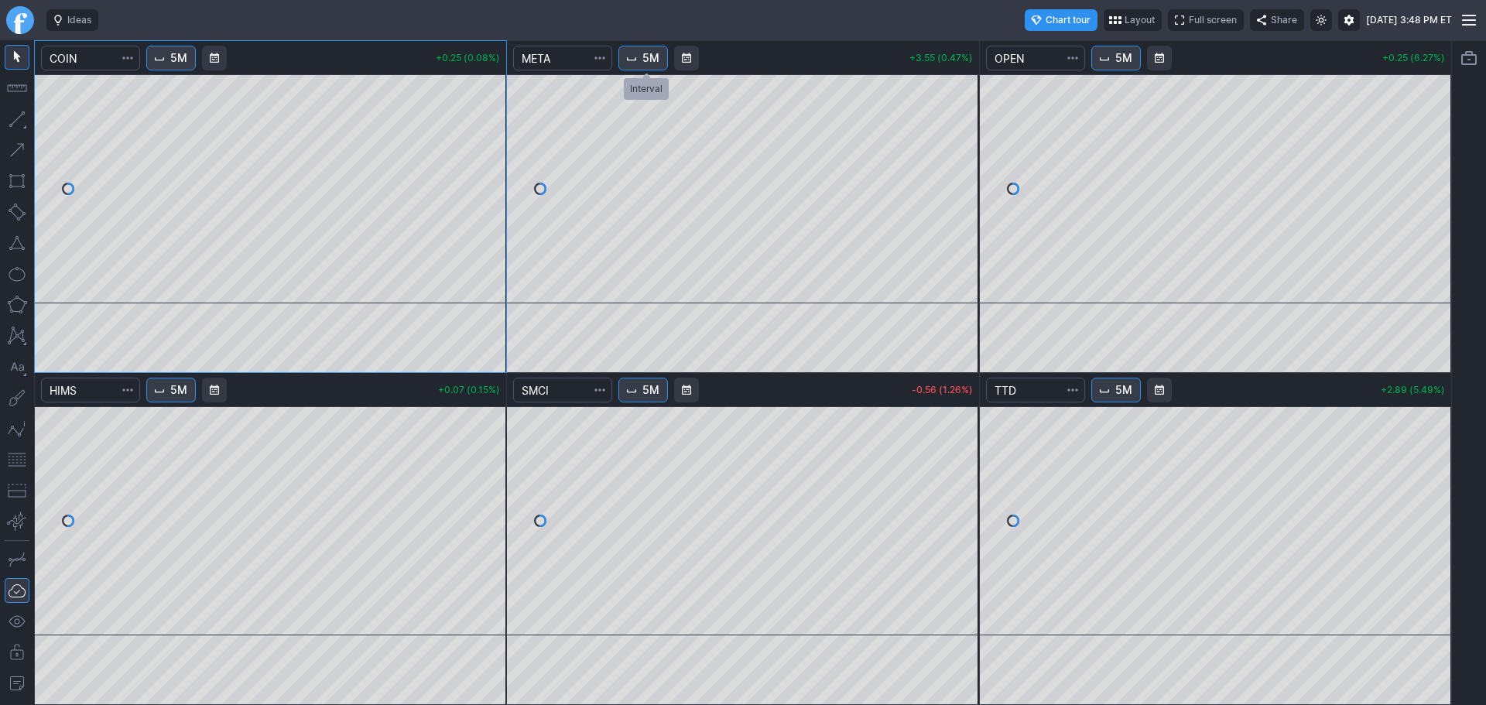
click at [655, 60] on span "5M" at bounding box center [651, 57] width 17 height 15
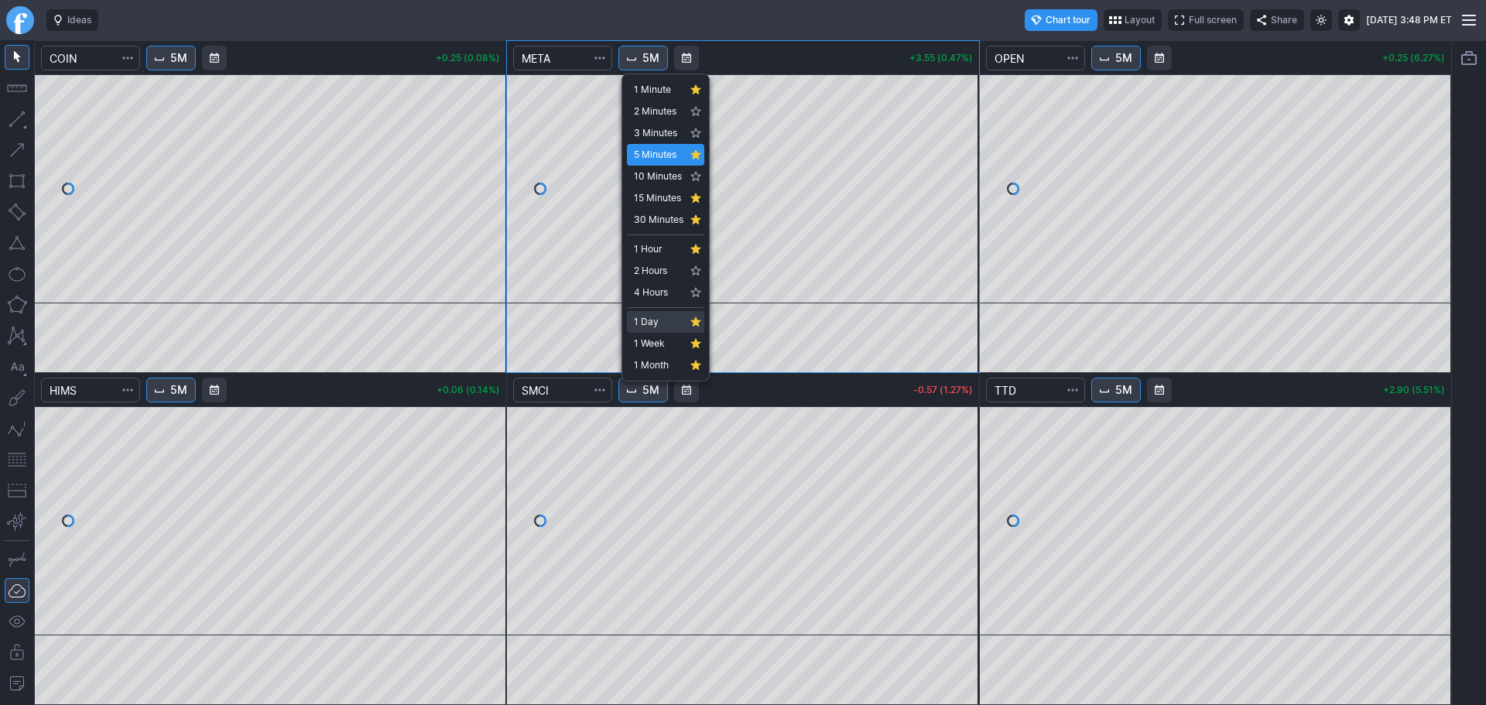
click at [656, 320] on span "1 Day" at bounding box center [659, 321] width 50 height 15
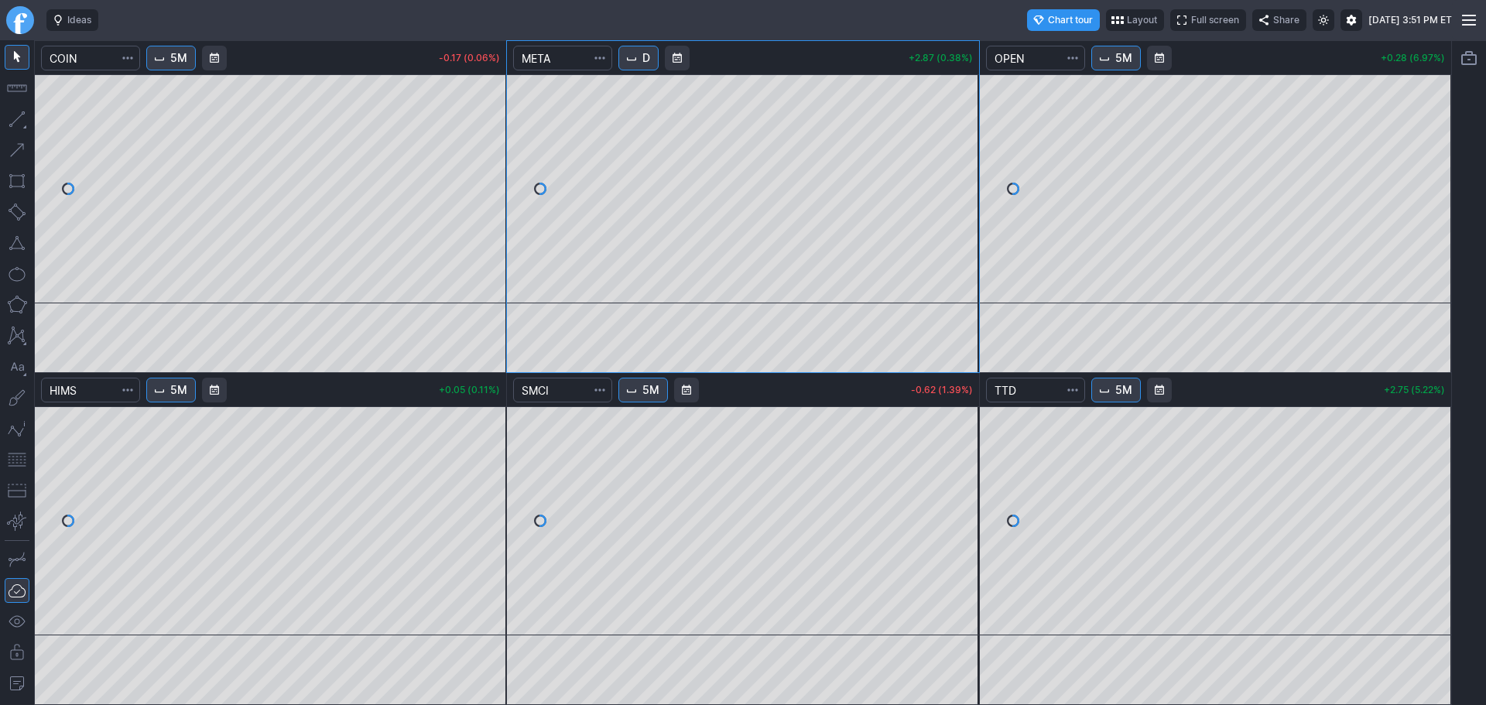
click at [24, 21] on link "Finviz.com" at bounding box center [20, 20] width 28 height 28
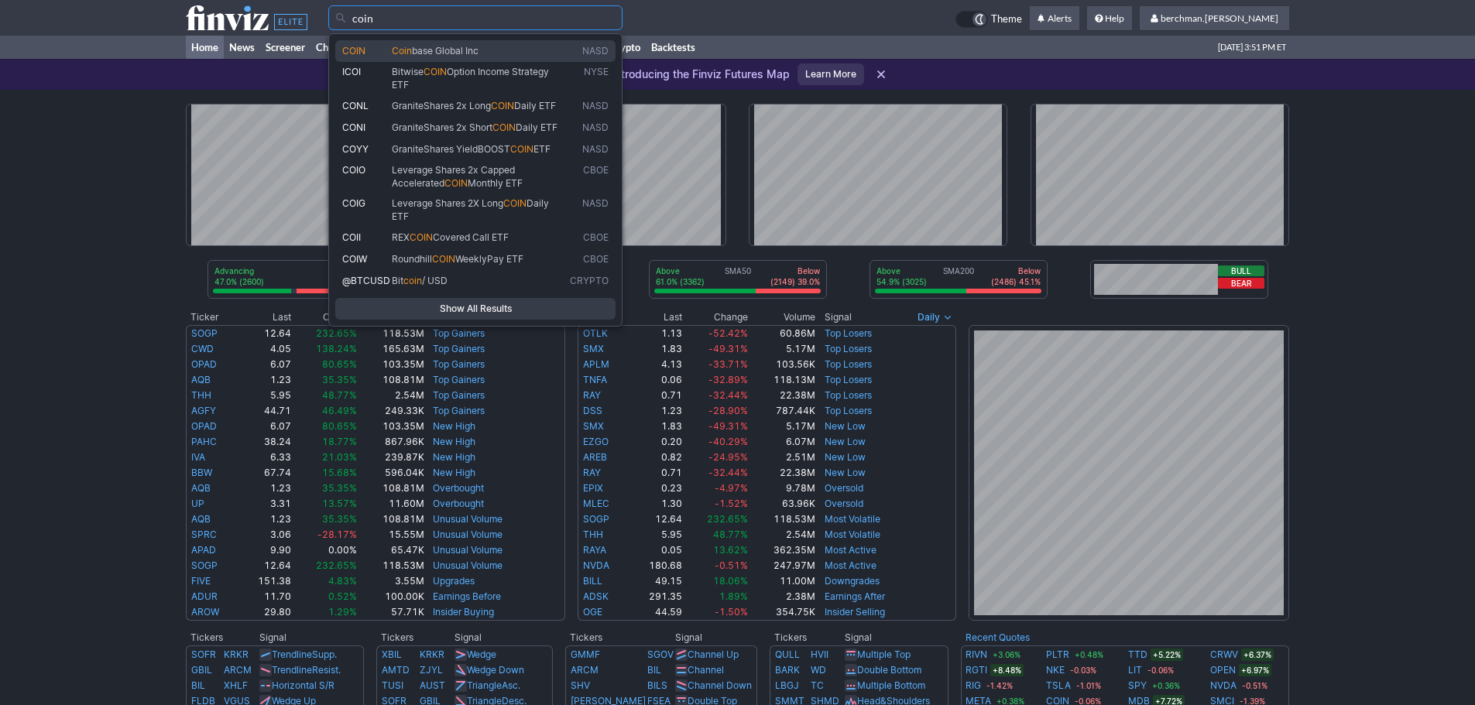
click at [448, 49] on span "base Global Inc" at bounding box center [445, 51] width 67 height 12
type input "COIN"
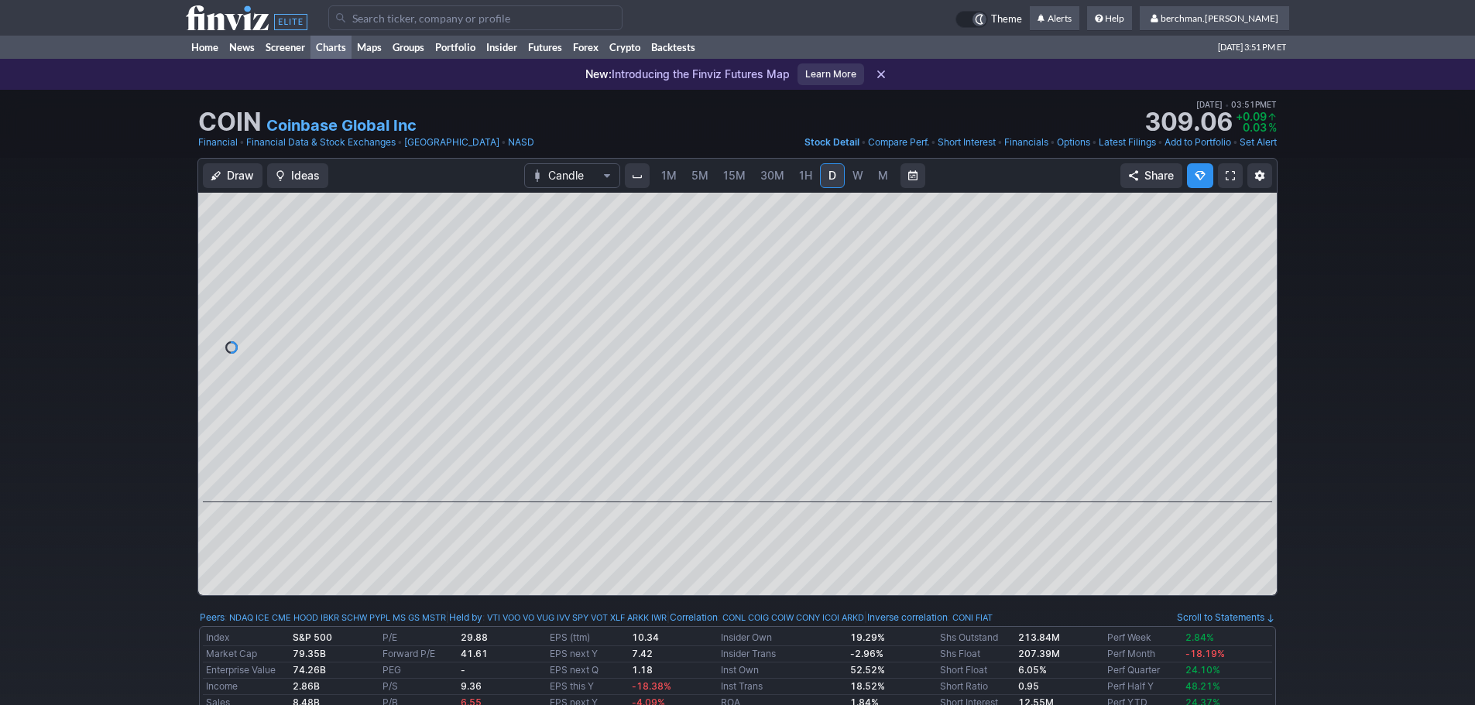
click at [337, 50] on link "Charts" at bounding box center [330, 47] width 41 height 23
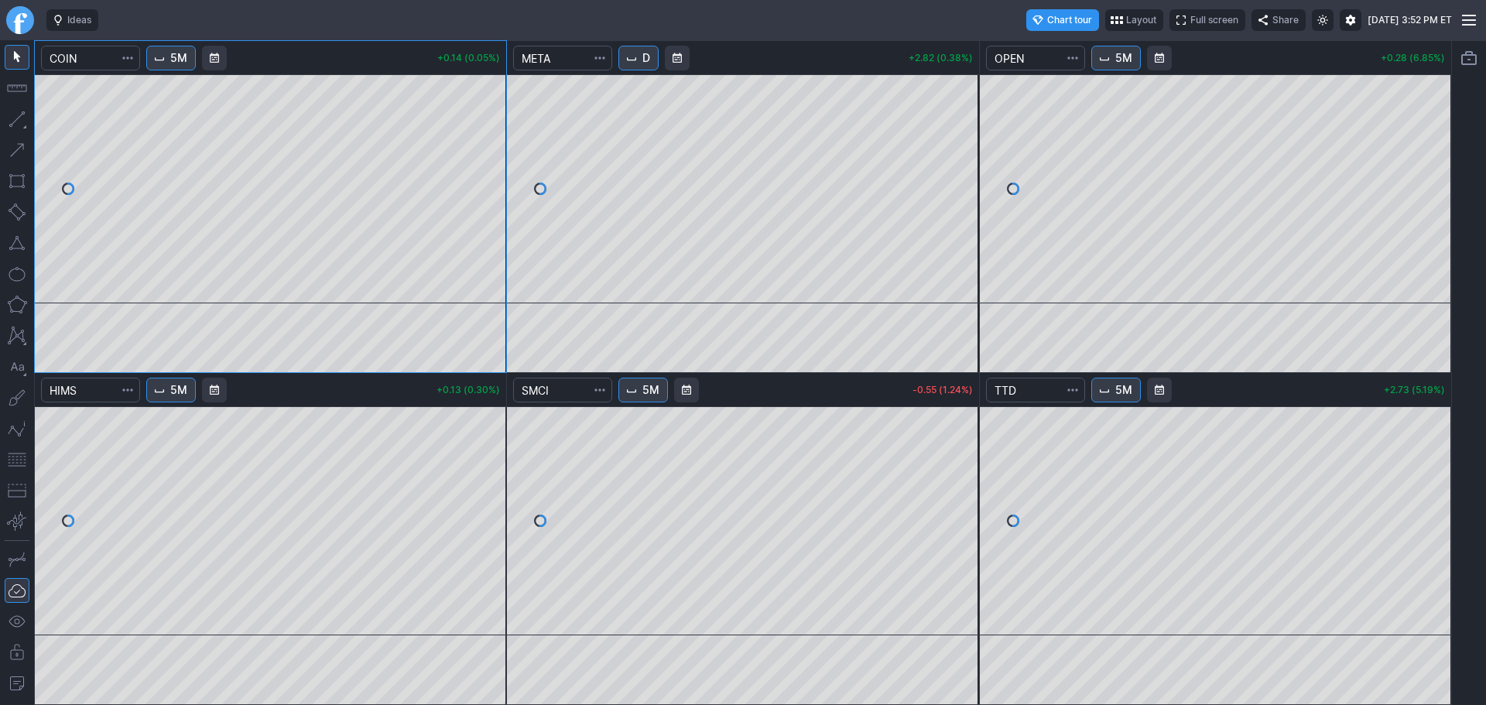
click at [635, 396] on button "5M" at bounding box center [644, 390] width 50 height 25
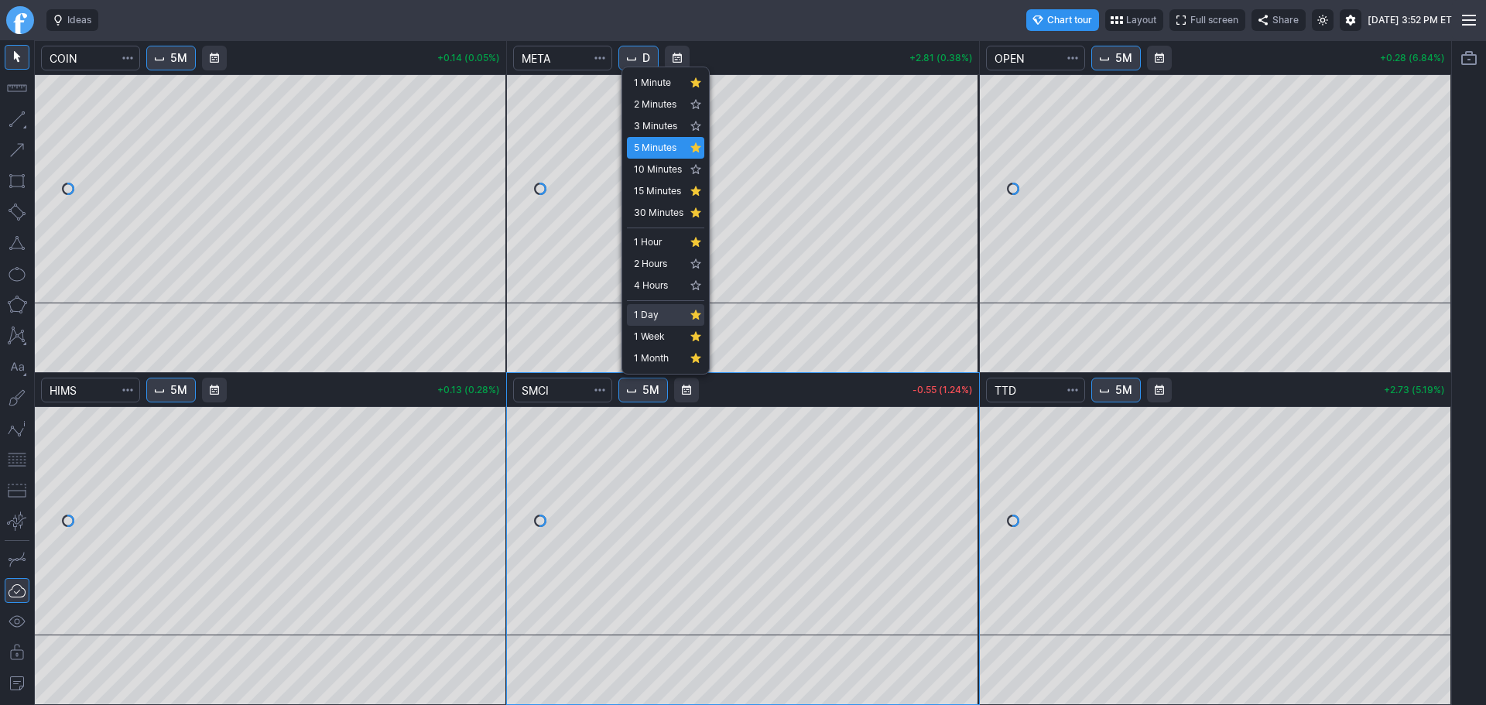
click at [658, 317] on span "1 Day" at bounding box center [659, 314] width 50 height 15
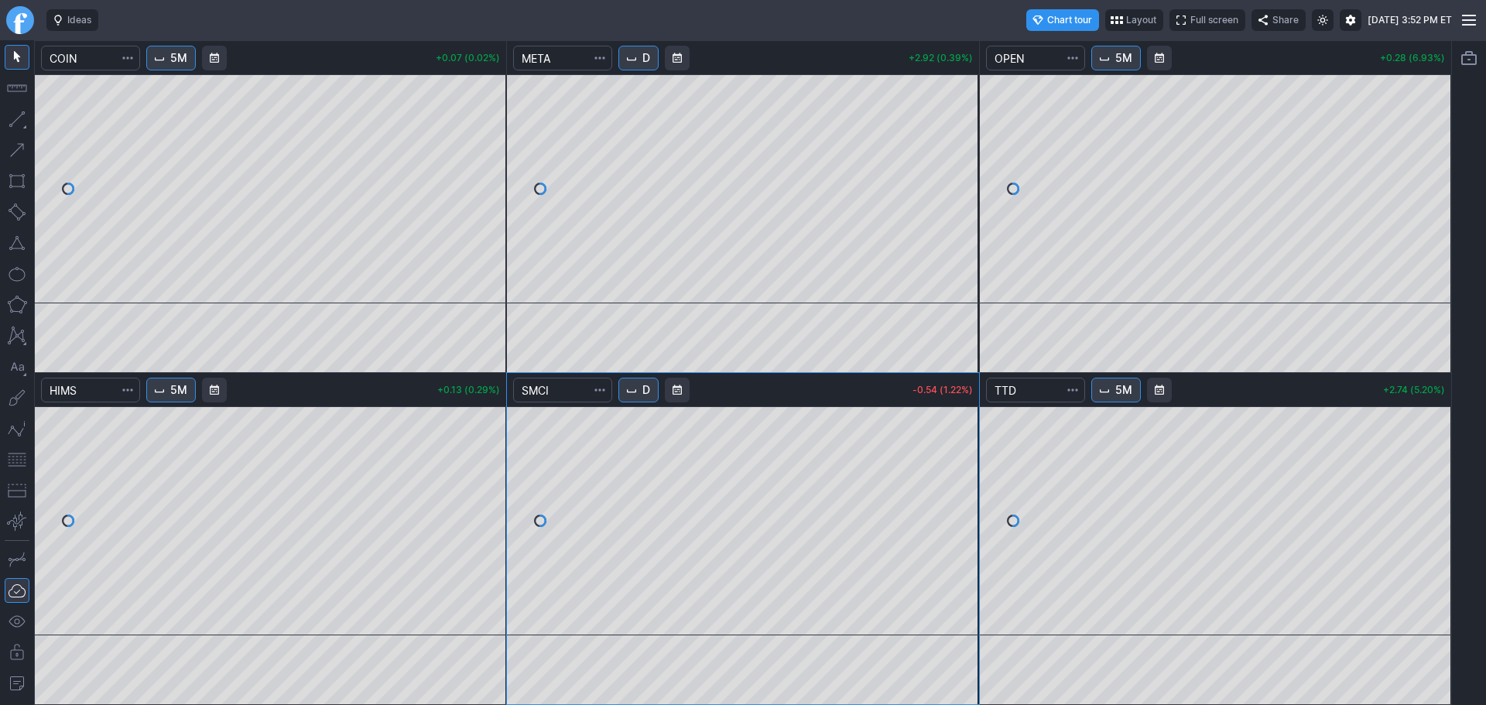
click at [650, 393] on span "D" at bounding box center [647, 389] width 8 height 15
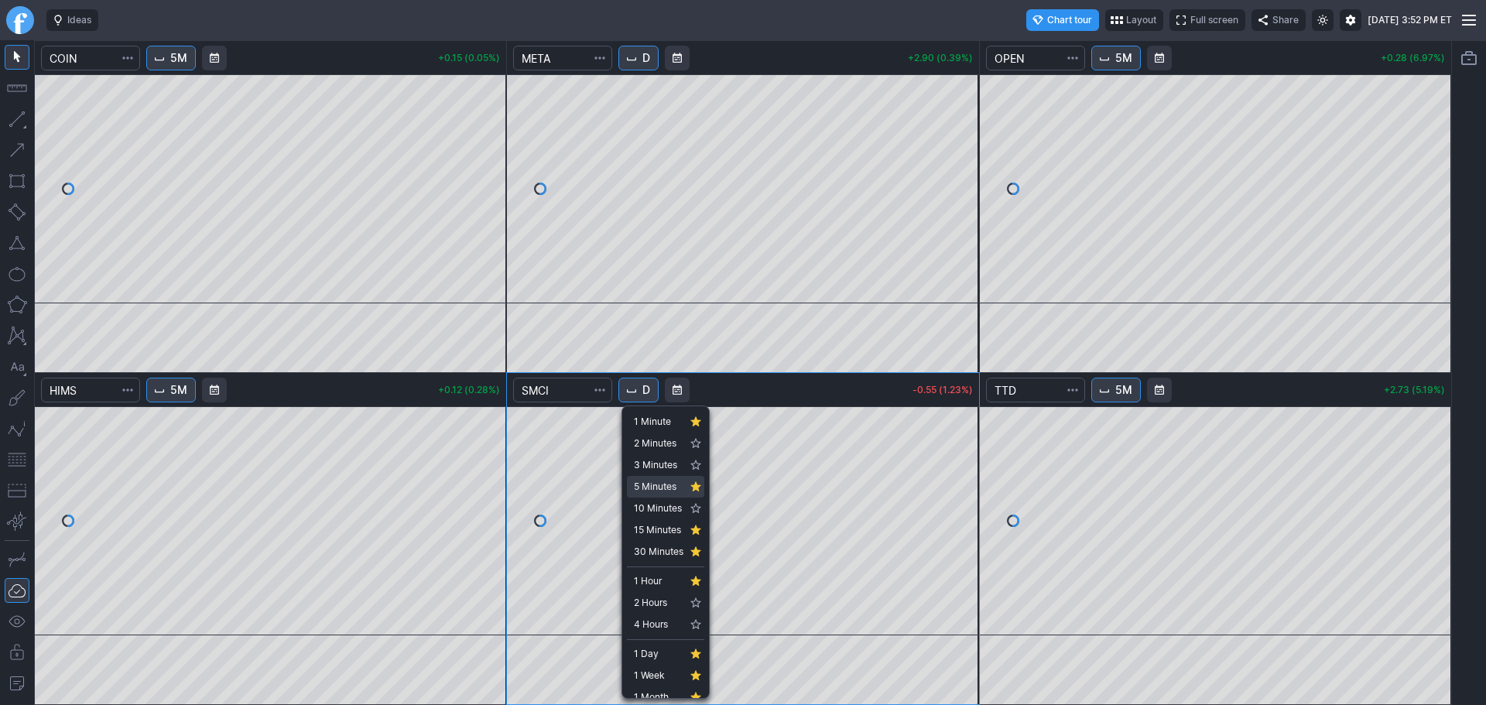
click at [662, 488] on span "5 Minutes" at bounding box center [659, 486] width 50 height 15
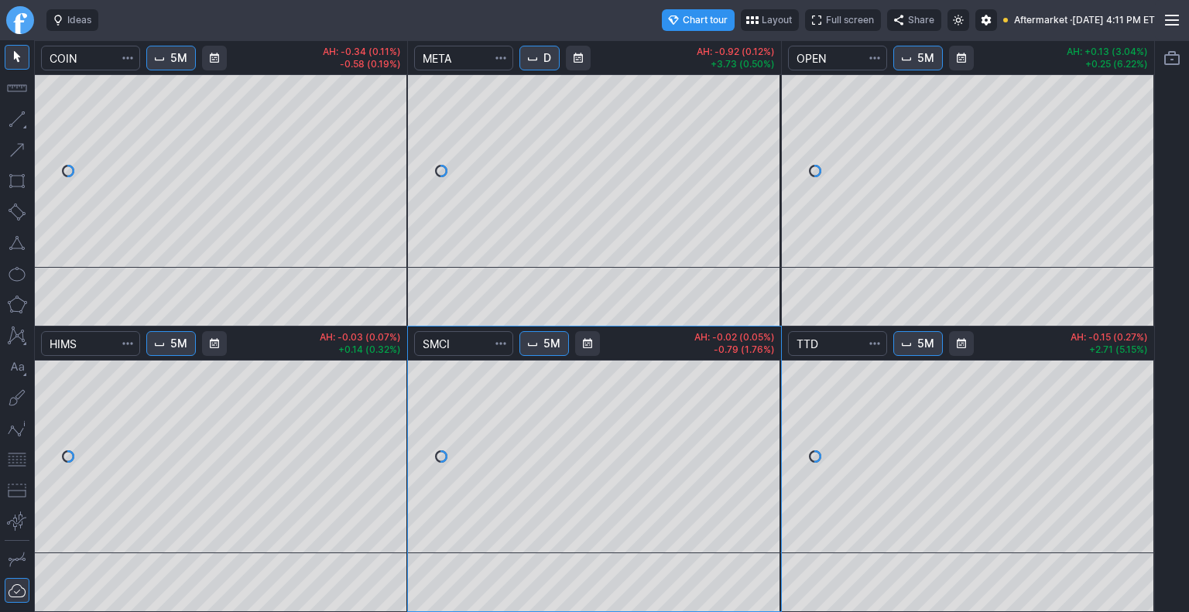
click at [545, 55] on button "D" at bounding box center [539, 58] width 40 height 25
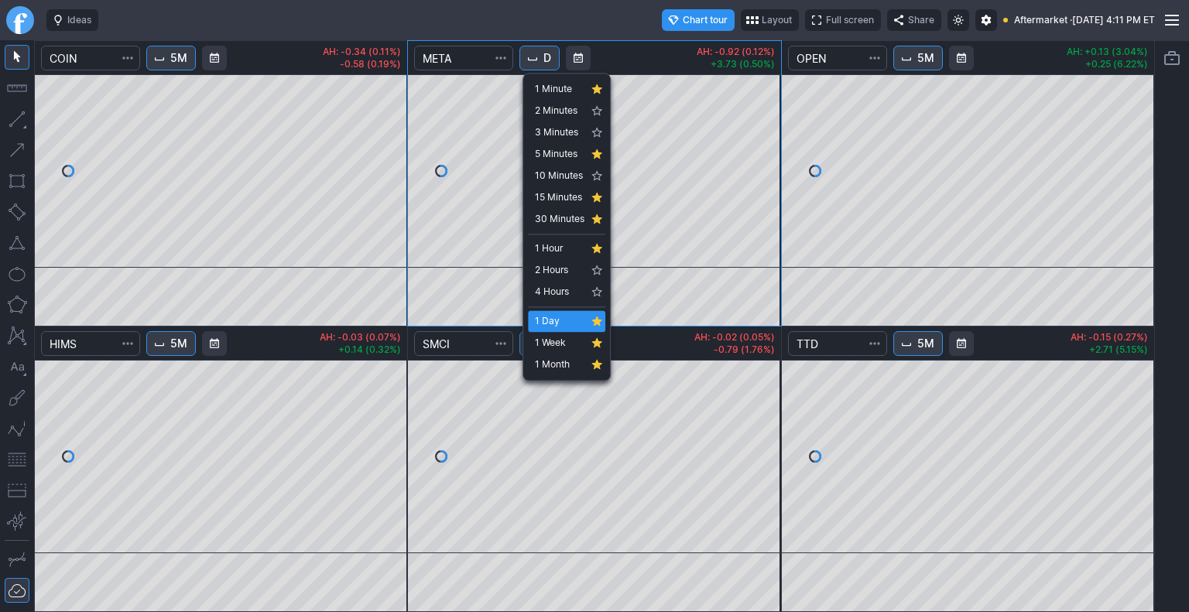
click at [502, 15] on div at bounding box center [594, 306] width 1189 height 612
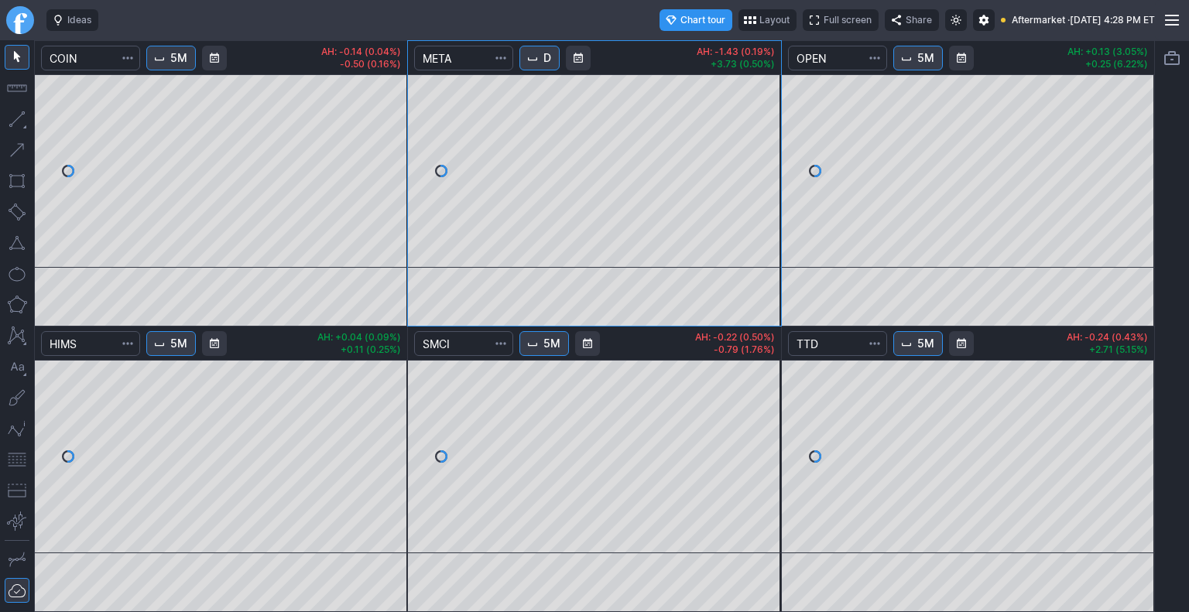
click at [6, 23] on link "Finviz.com" at bounding box center [20, 20] width 28 height 28
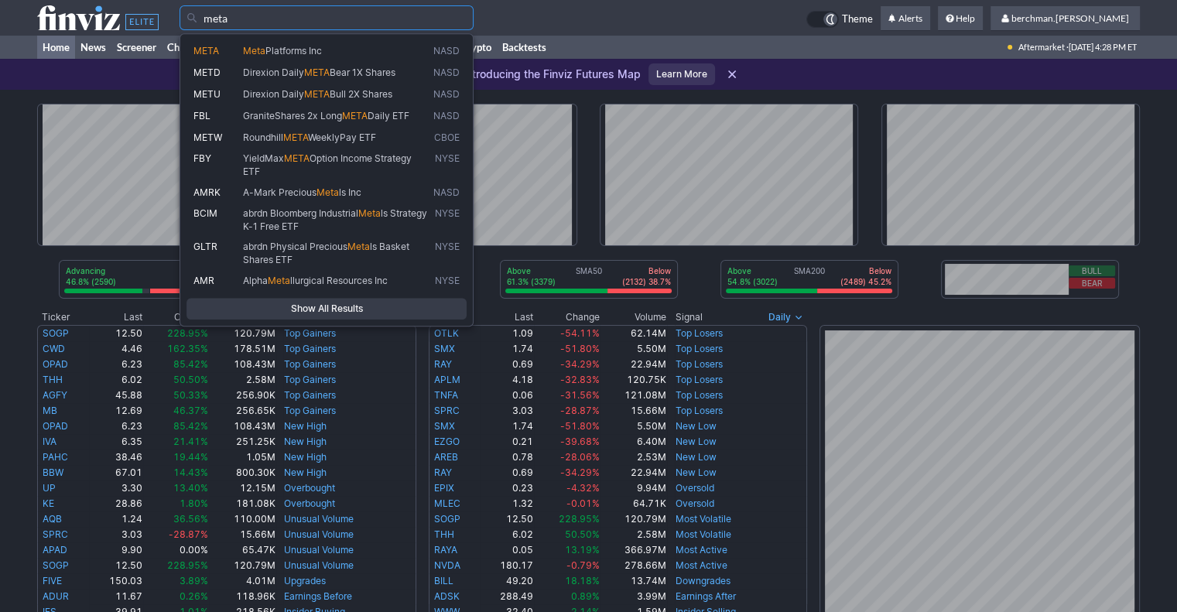
click at [293, 43] on link "META Meta Platforms Inc NASD" at bounding box center [327, 51] width 280 height 22
type input "META"
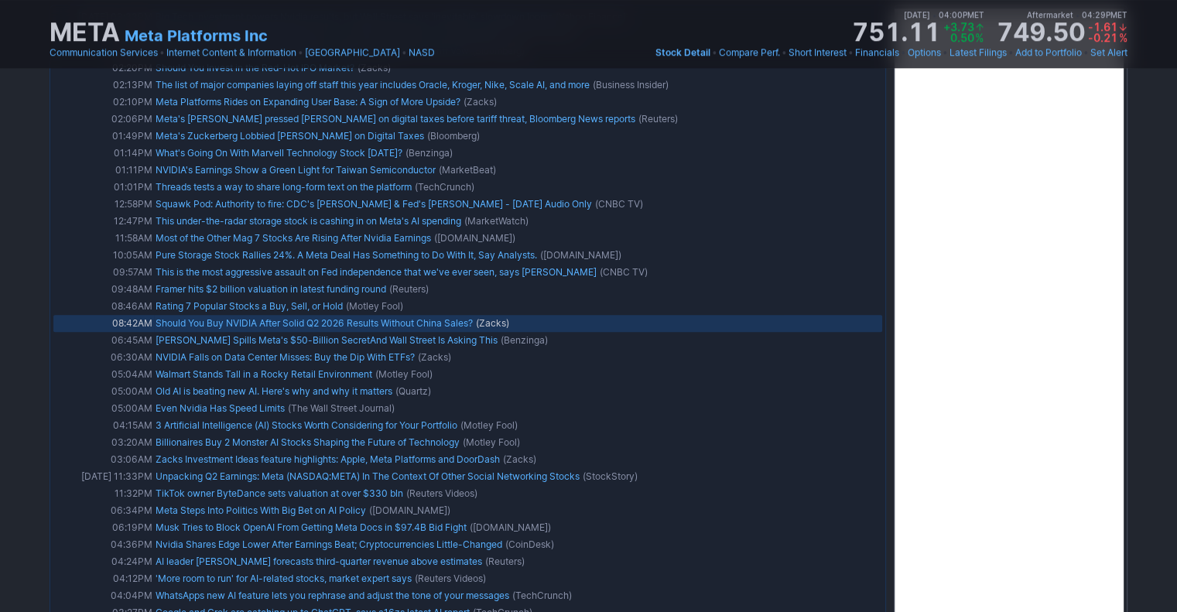
scroll to position [1239, 0]
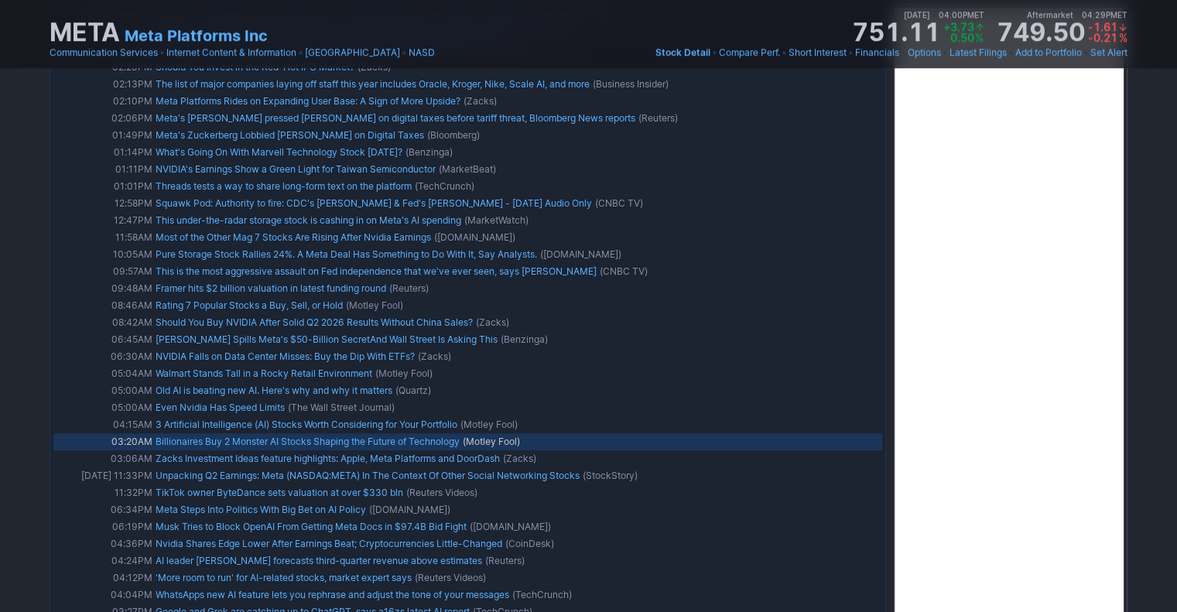
click at [269, 436] on link "Billionaires Buy 2 Monster AI Stocks Shaping the Future of Technology" at bounding box center [308, 442] width 304 height 12
